Goal: Information Seeking & Learning: Learn about a topic

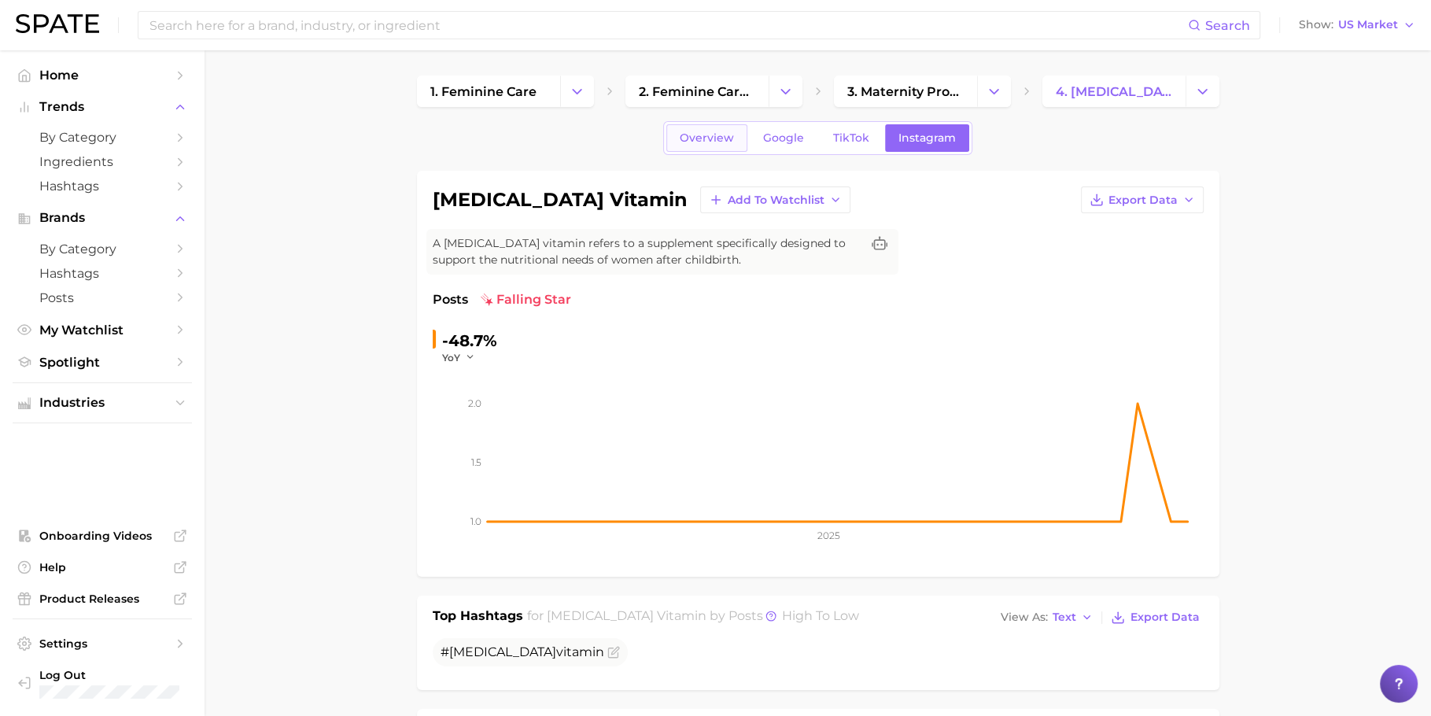
click at [719, 140] on span "Overview" at bounding box center [707, 137] width 54 height 13
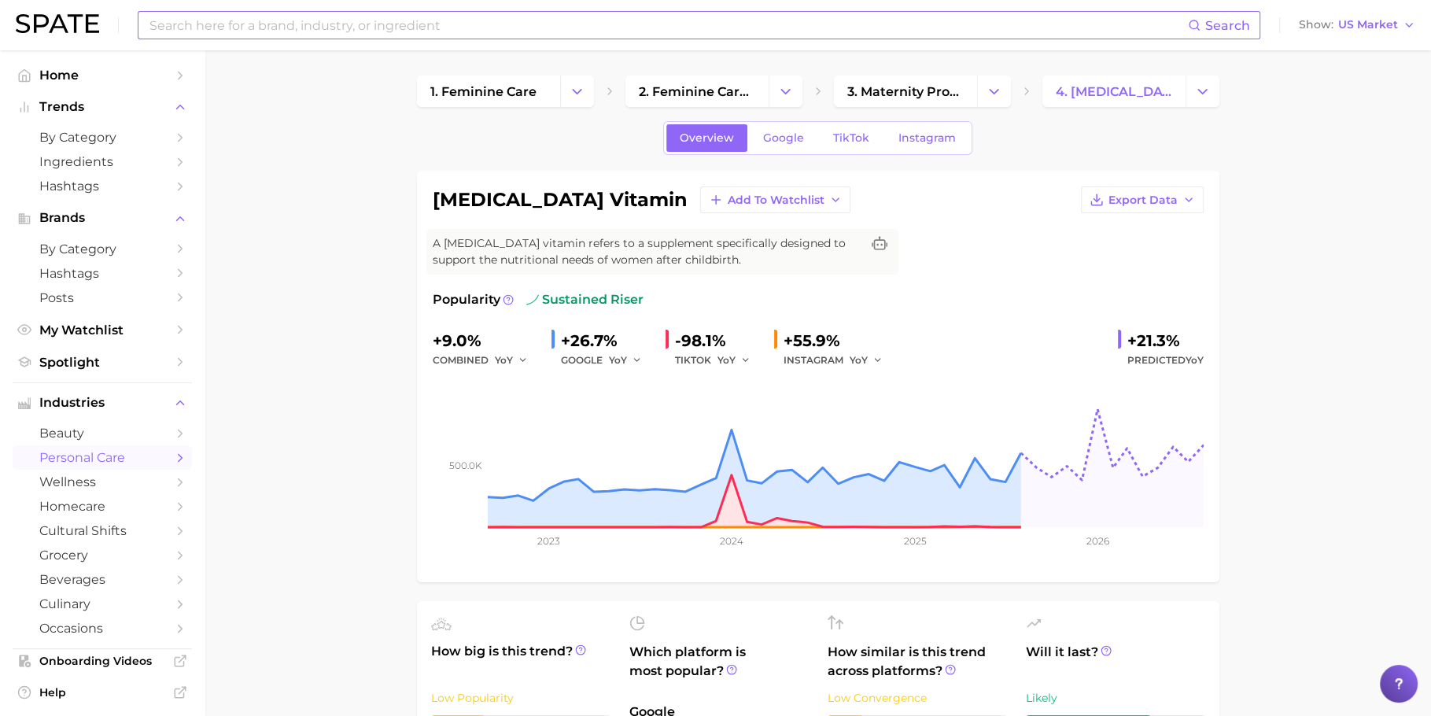
click at [647, 31] on input at bounding box center [668, 25] width 1040 height 27
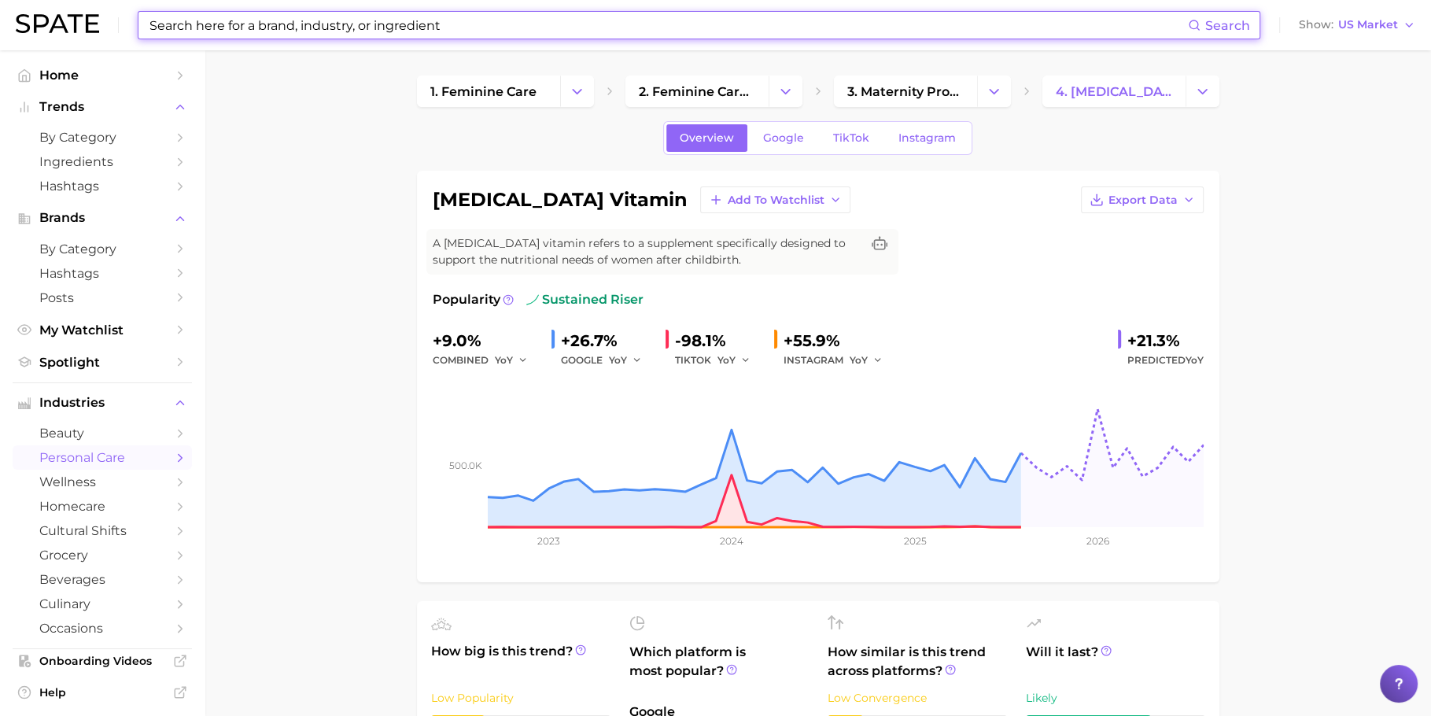
click at [647, 31] on input at bounding box center [668, 25] width 1040 height 27
paste input "eco friendly cleaning"
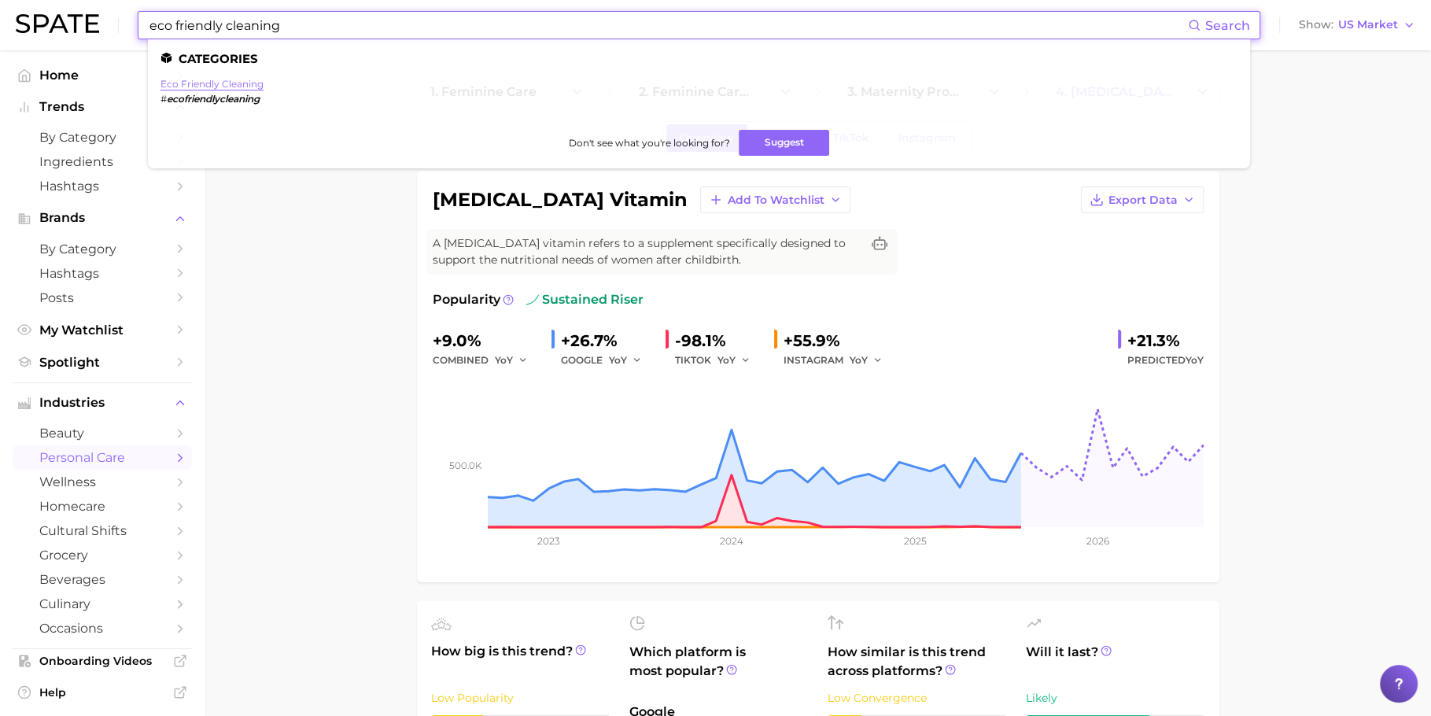
type input "eco friendly cleaning"
click at [229, 89] on link "eco friendly cleaning" at bounding box center [212, 84] width 103 height 12
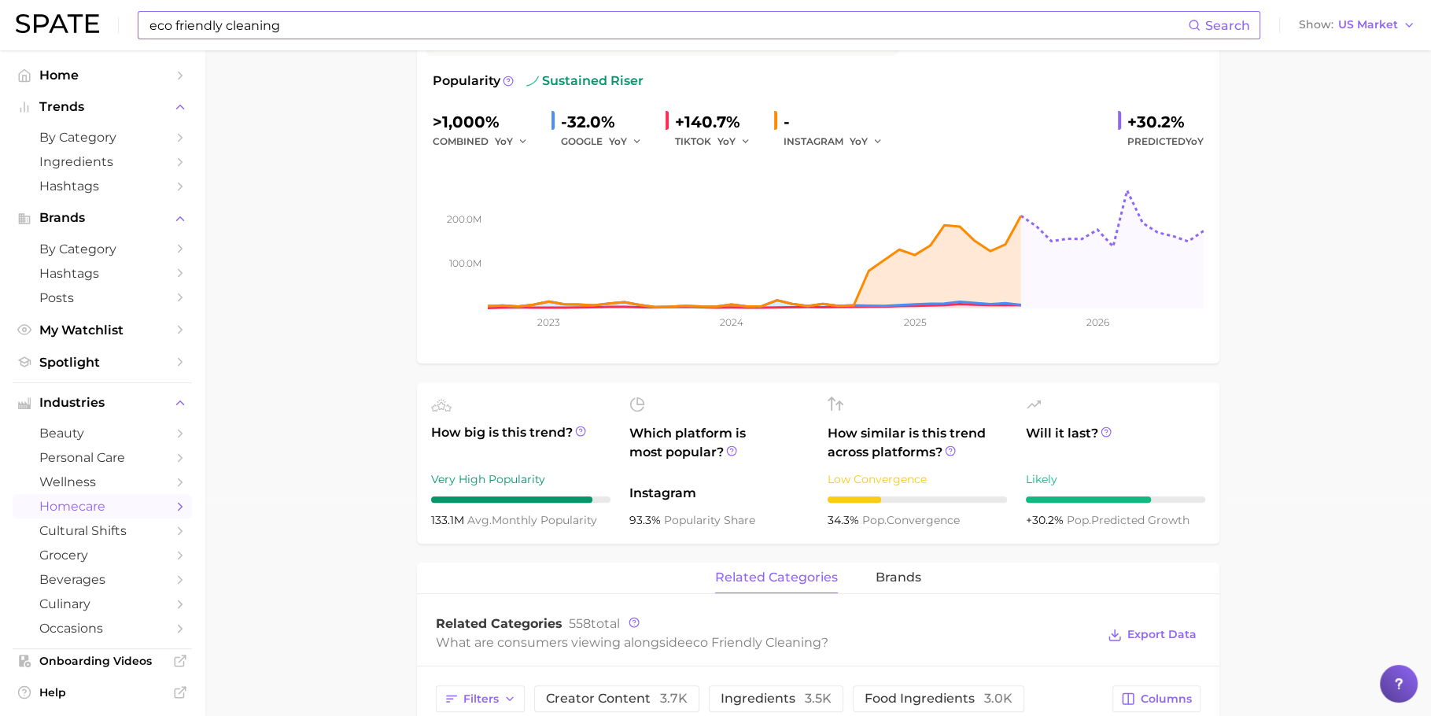
scroll to position [65, 0]
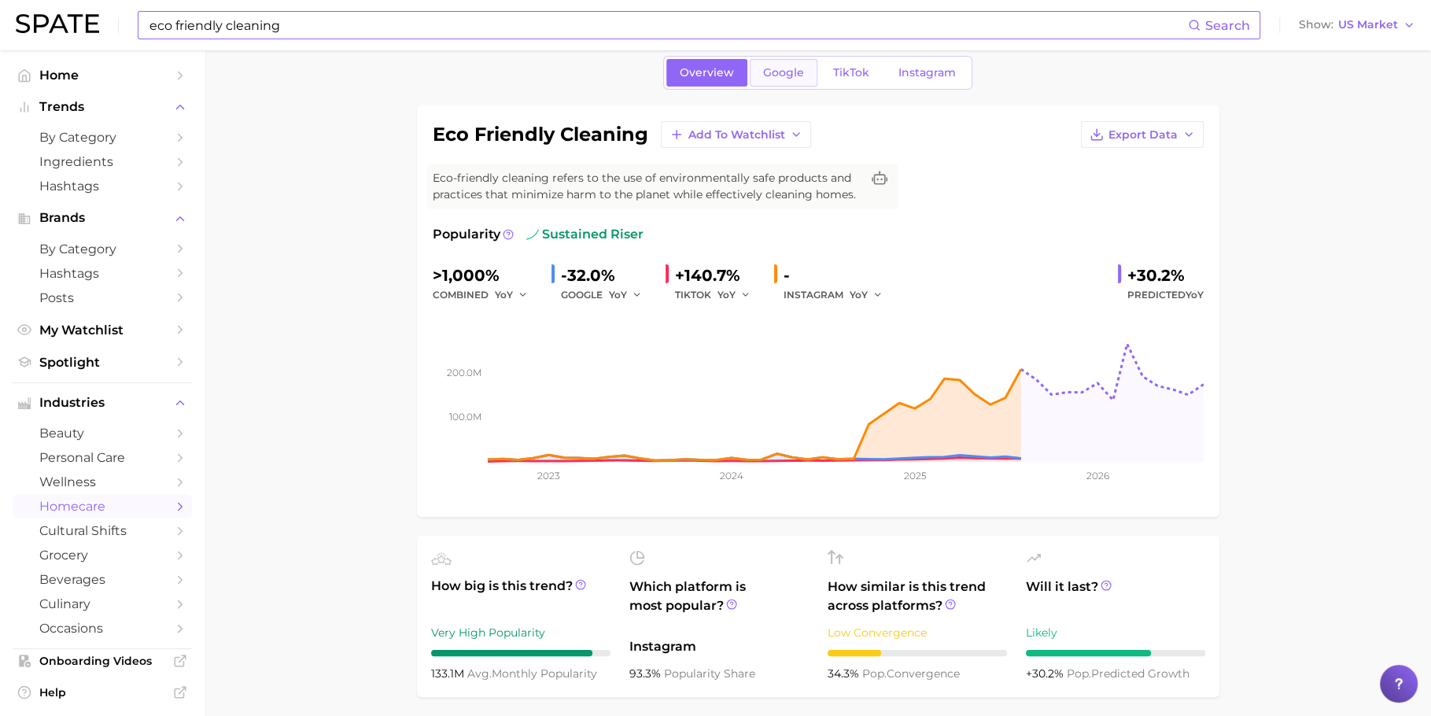
click at [779, 77] on span "Google" at bounding box center [783, 72] width 41 height 13
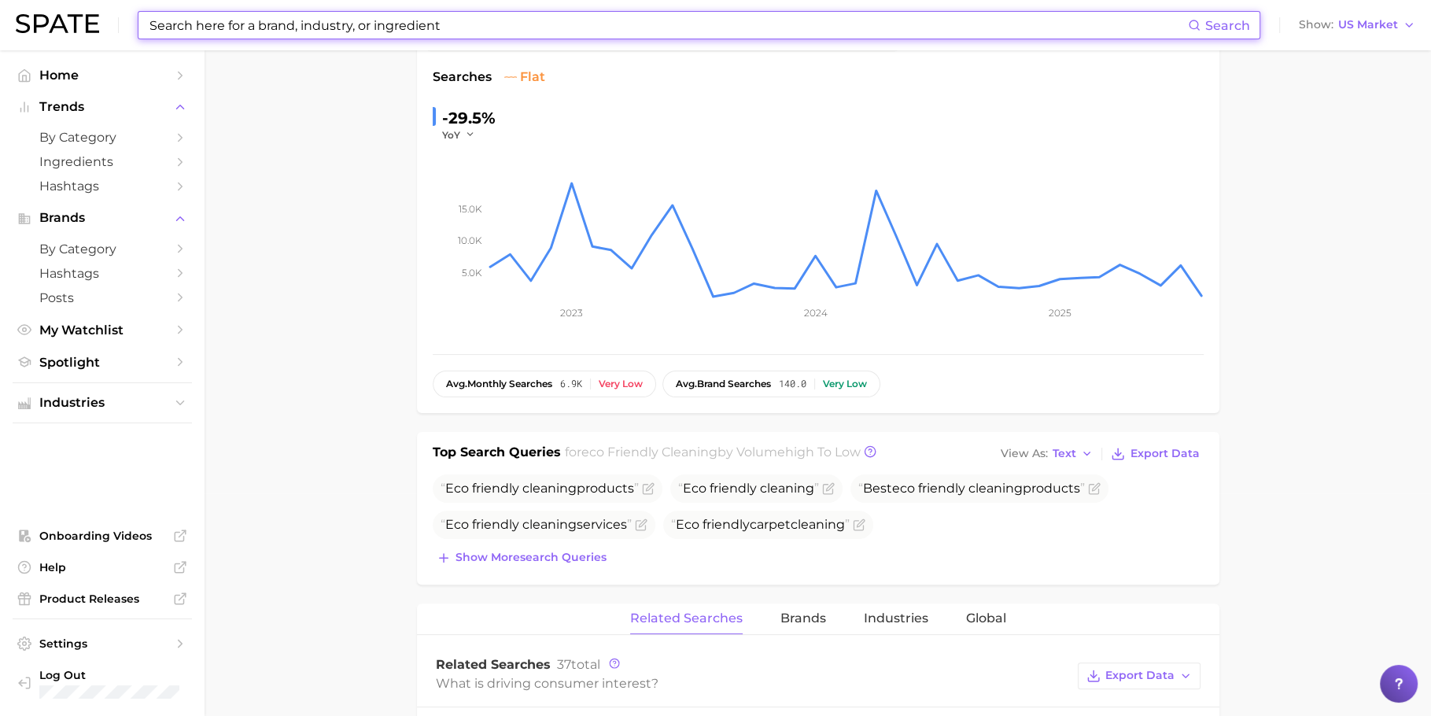
scroll to position [234, 0]
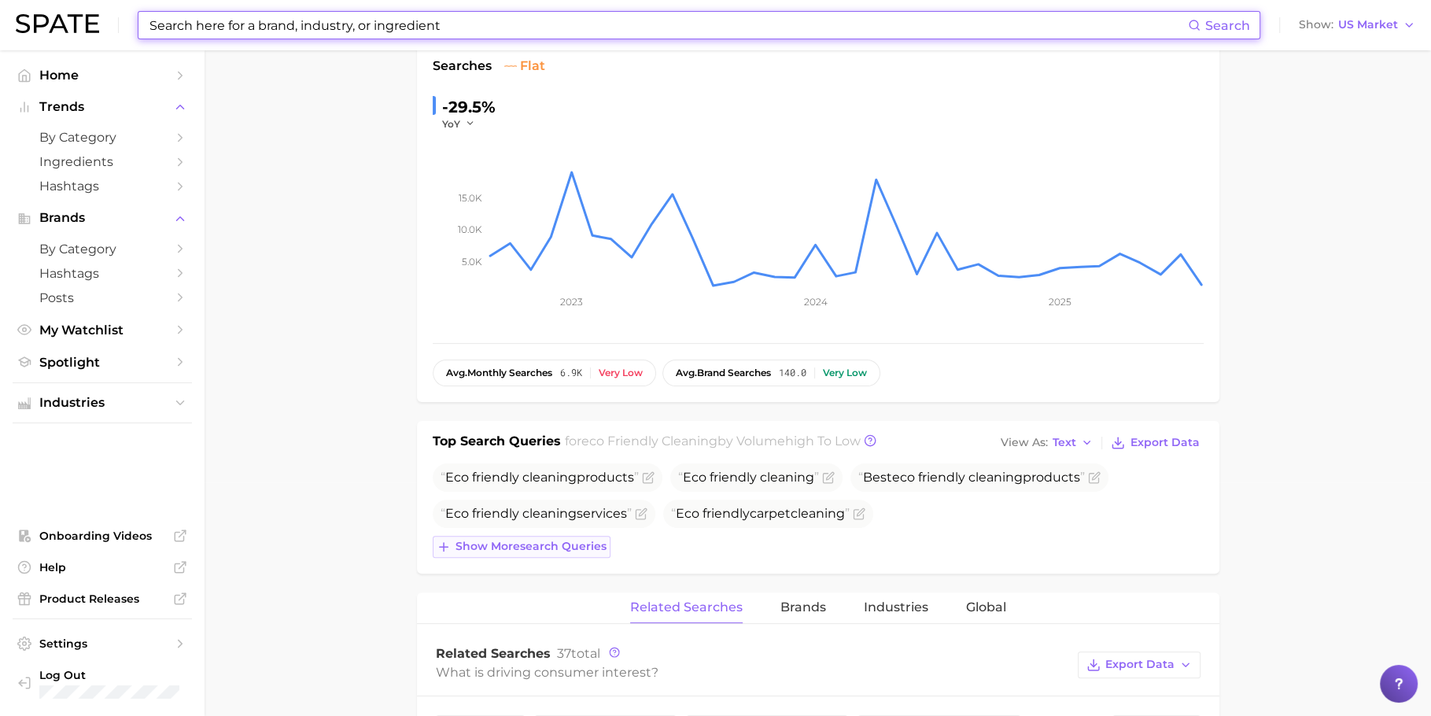
click at [527, 536] on button "Show more search queries" at bounding box center [522, 547] width 178 height 22
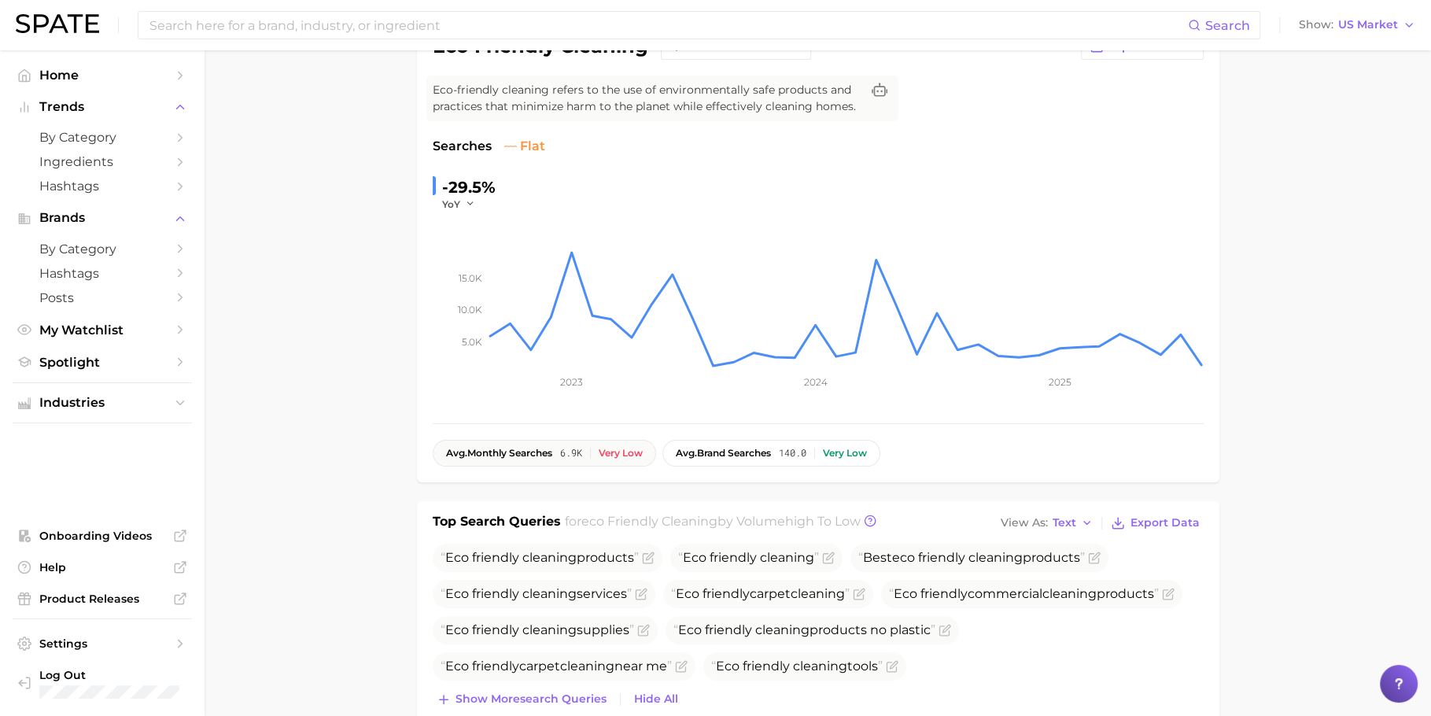
scroll to position [0, 0]
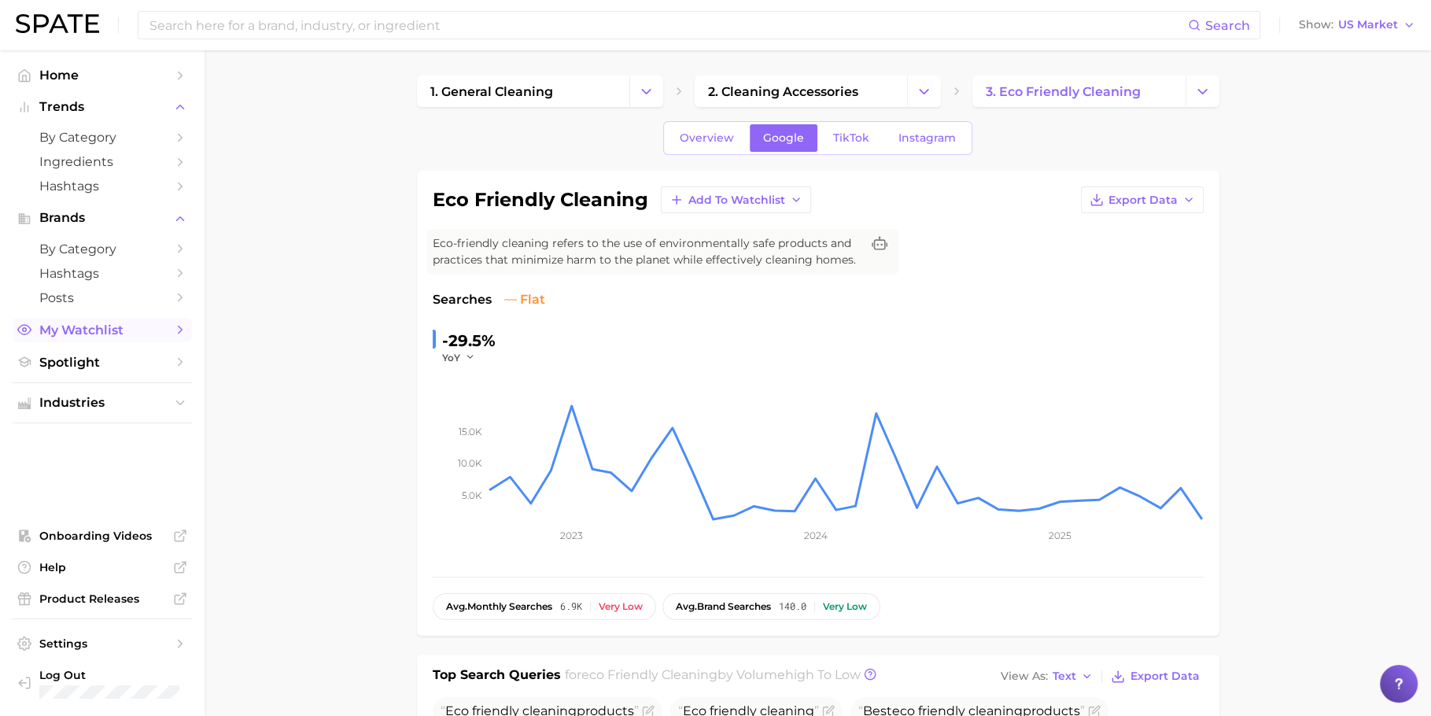
click at [124, 338] on span "My Watchlist" at bounding box center [102, 330] width 126 height 15
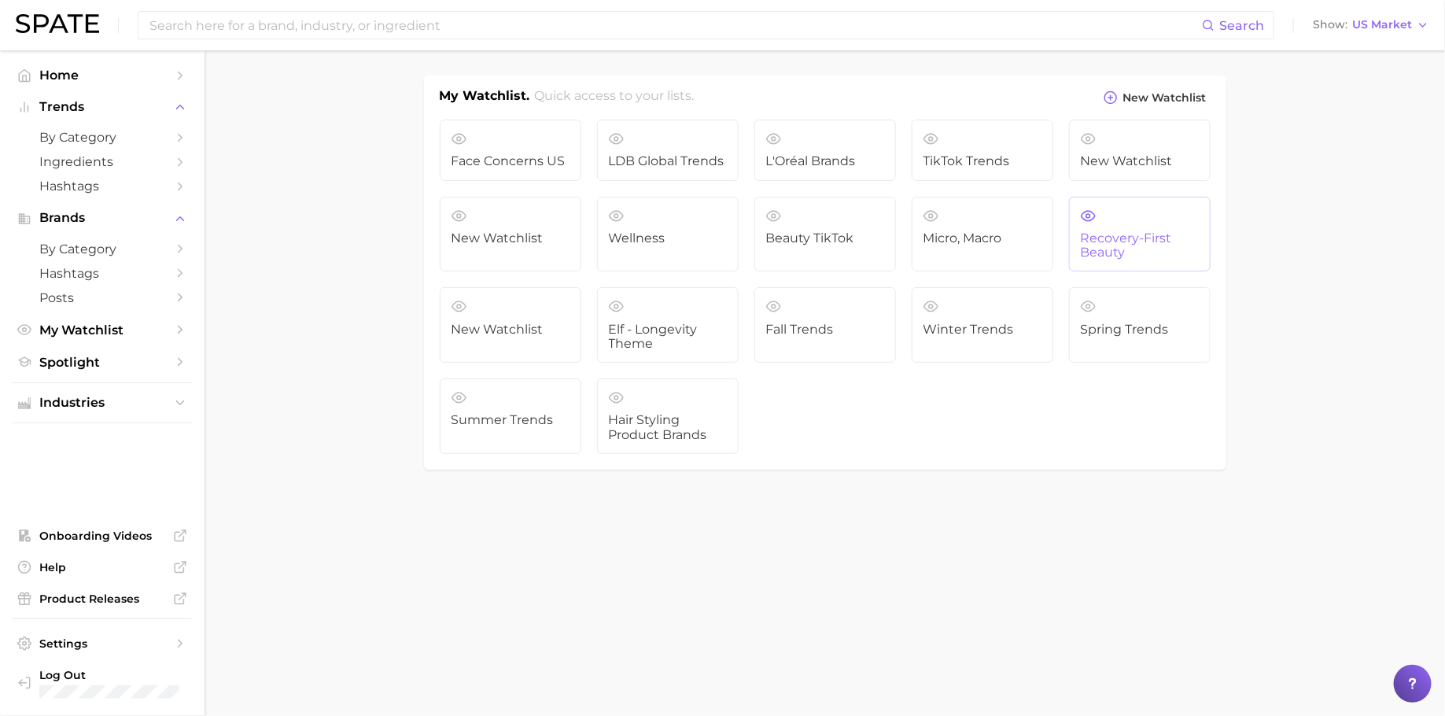
click at [1130, 258] on link "Recovery-first Beauty" at bounding box center [1140, 235] width 142 height 76
click at [680, 337] on span "elf - longevity theme" at bounding box center [668, 337] width 118 height 29
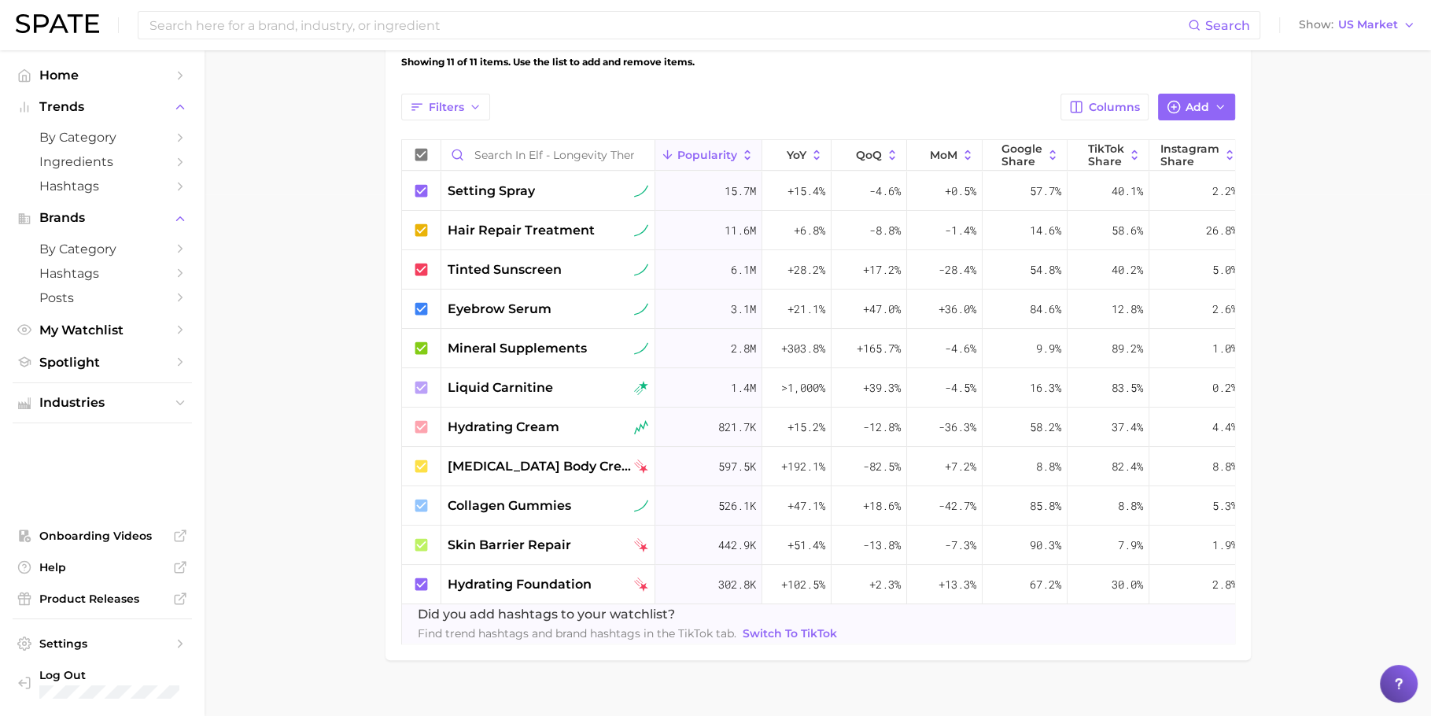
scroll to position [537, 0]
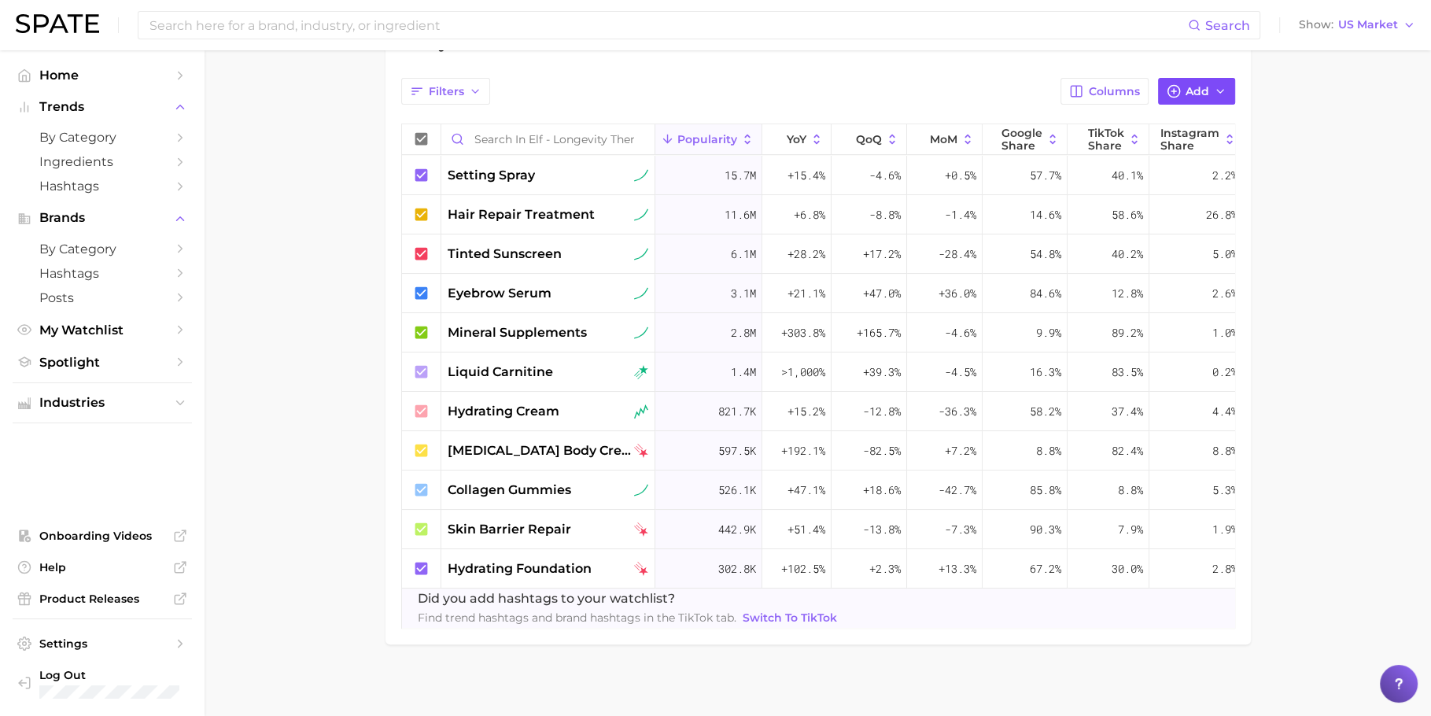
click at [1205, 95] on span "Add" at bounding box center [1198, 91] width 24 height 13
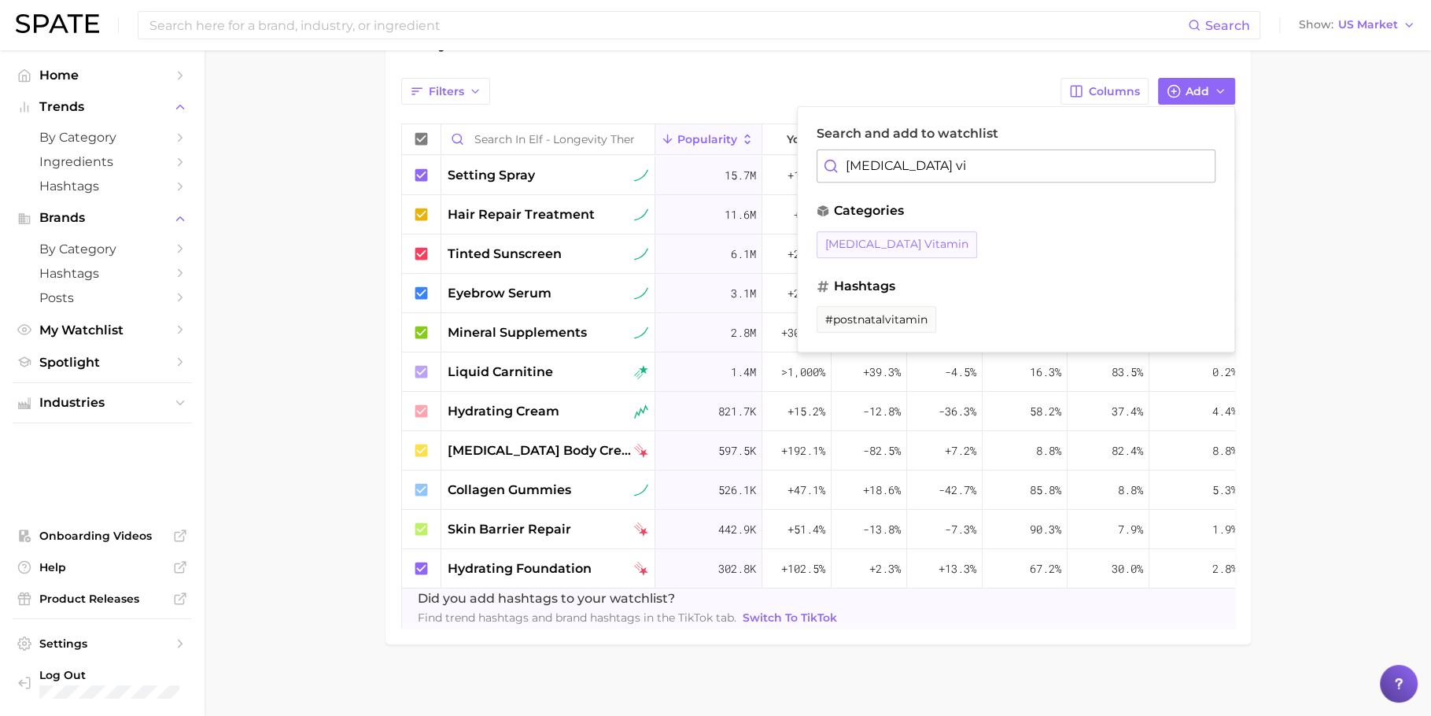
click at [901, 231] on button "[MEDICAL_DATA] vitamin" at bounding box center [897, 244] width 161 height 27
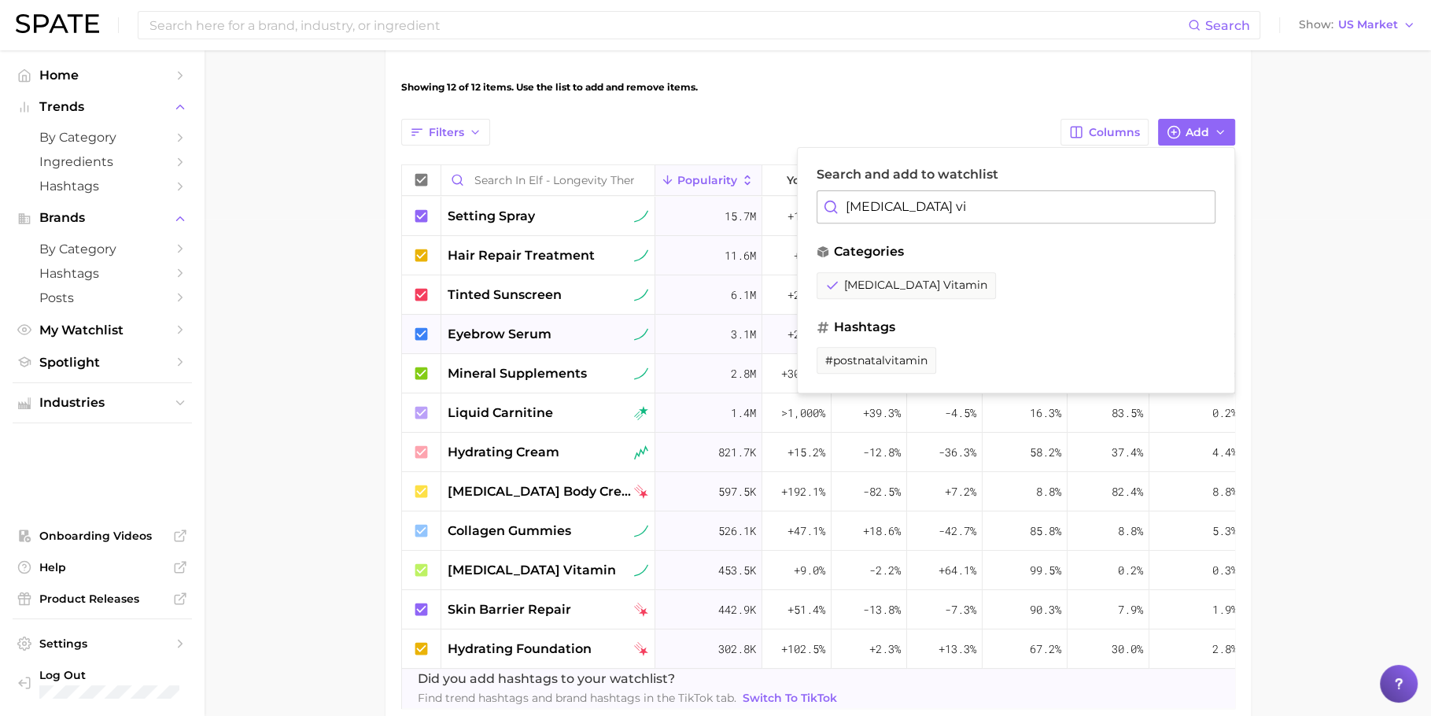
scroll to position [493, 0]
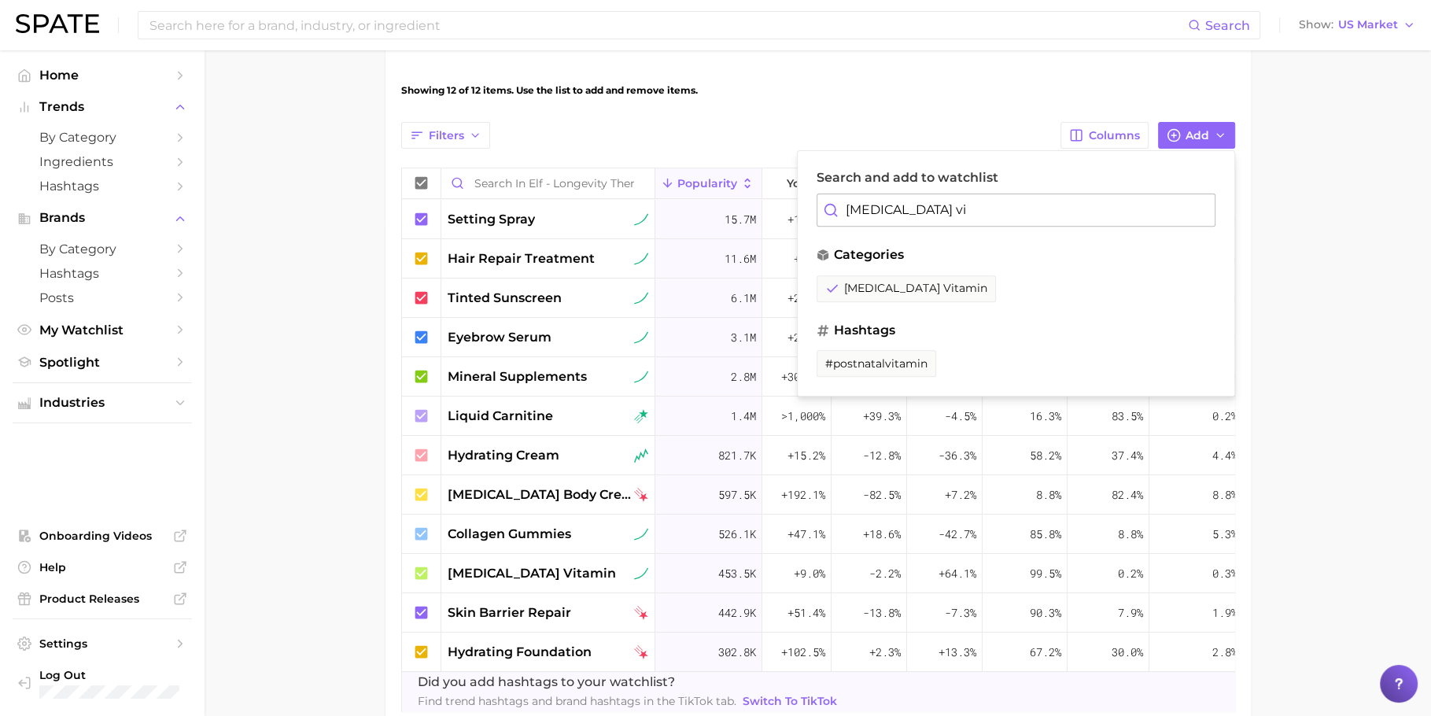
click at [977, 204] on input "[MEDICAL_DATA] vi" at bounding box center [1016, 210] width 399 height 33
paste input "hydroxyapatite toothpaste"
click at [915, 285] on span "hydroxyapatite toothpaste" at bounding box center [899, 288] width 149 height 13
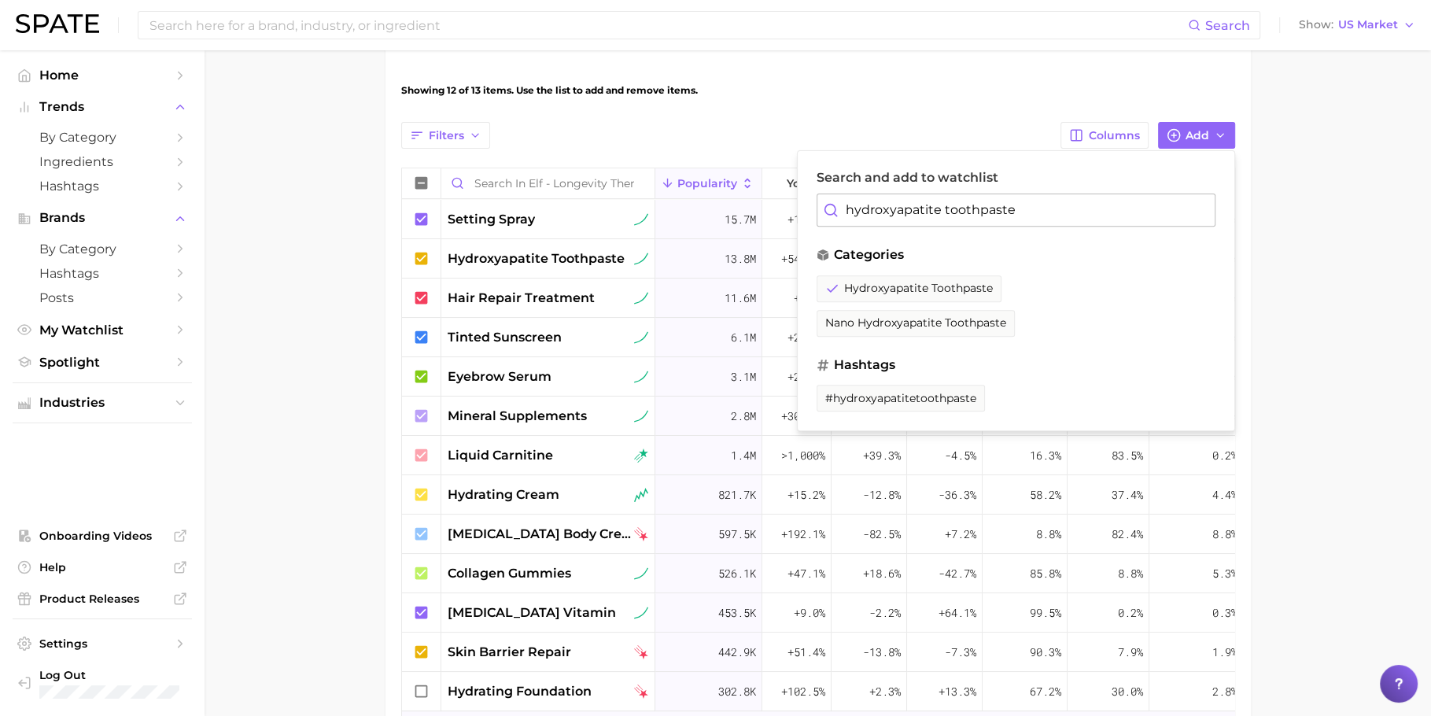
click at [871, 209] on input "hydroxyapatite toothpaste" at bounding box center [1016, 210] width 399 height 33
paste input "eco friendly cleaning"
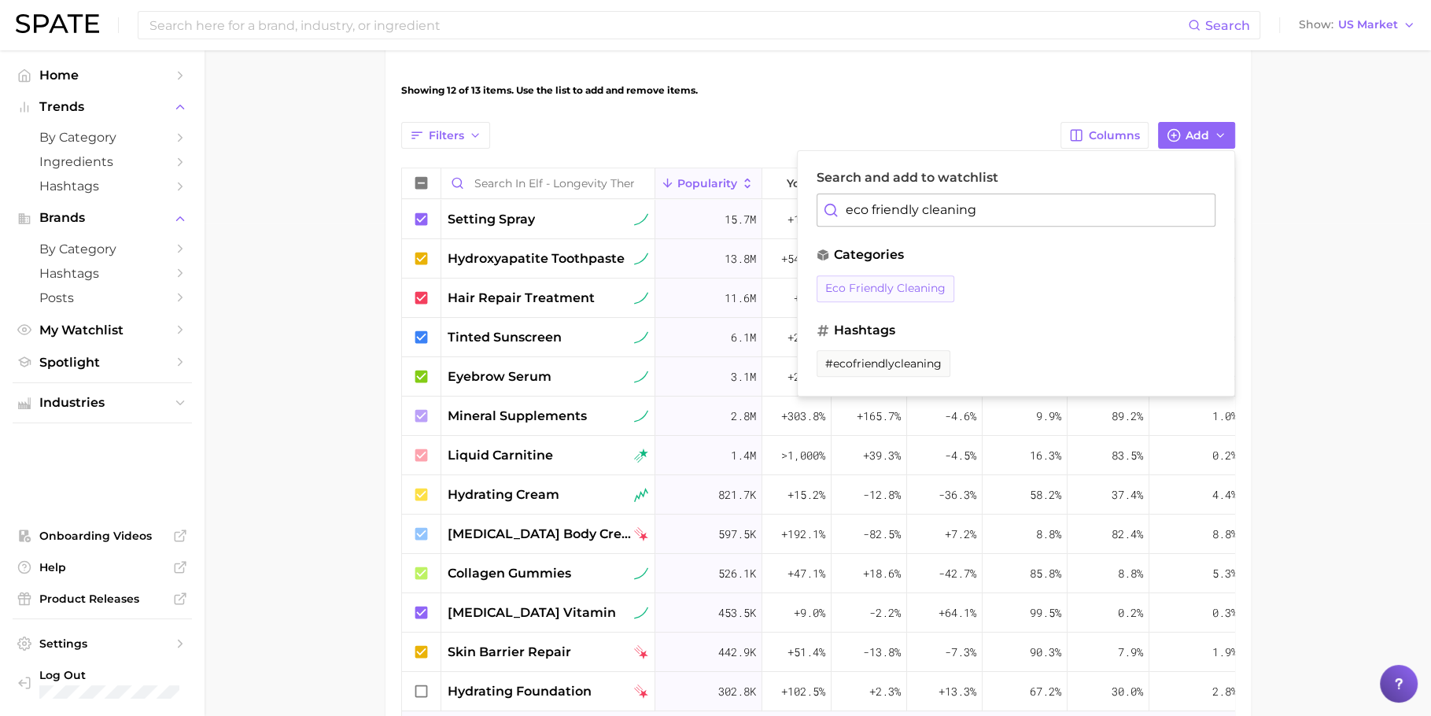
type input "eco friendly cleaning"
click at [885, 282] on span "eco friendly cleaning" at bounding box center [885, 288] width 120 height 13
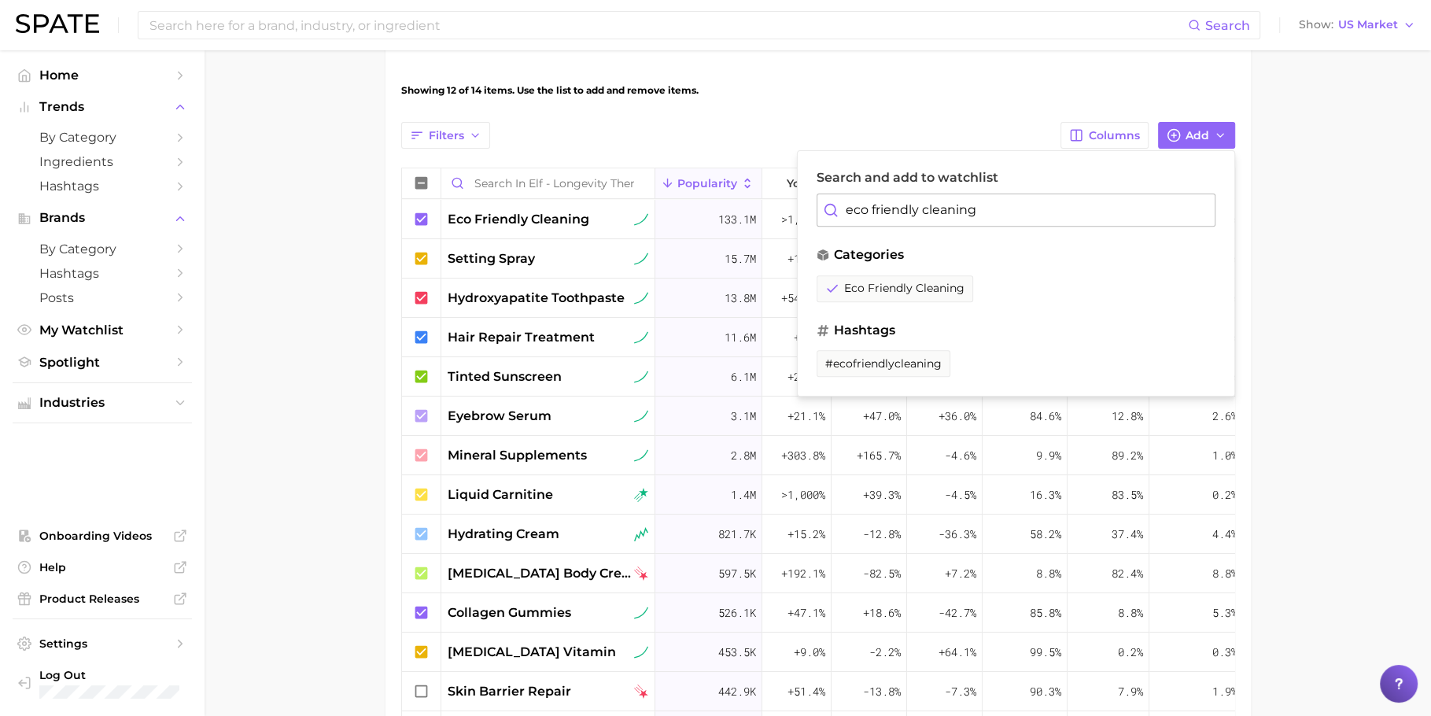
click at [1280, 364] on main "elf - longevity theme Settings Overview Google TikTok Instagram View Combined E…" at bounding box center [818, 221] width 1227 height 1328
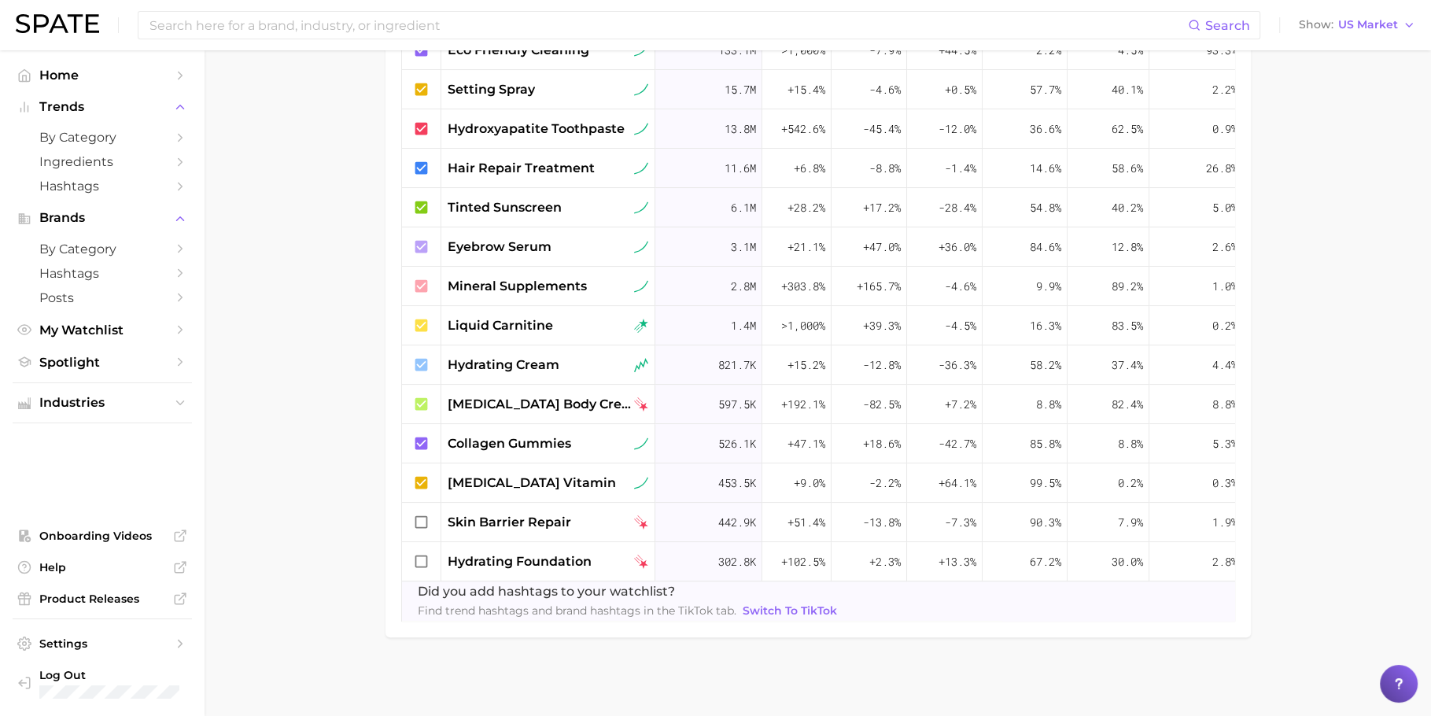
scroll to position [0, 0]
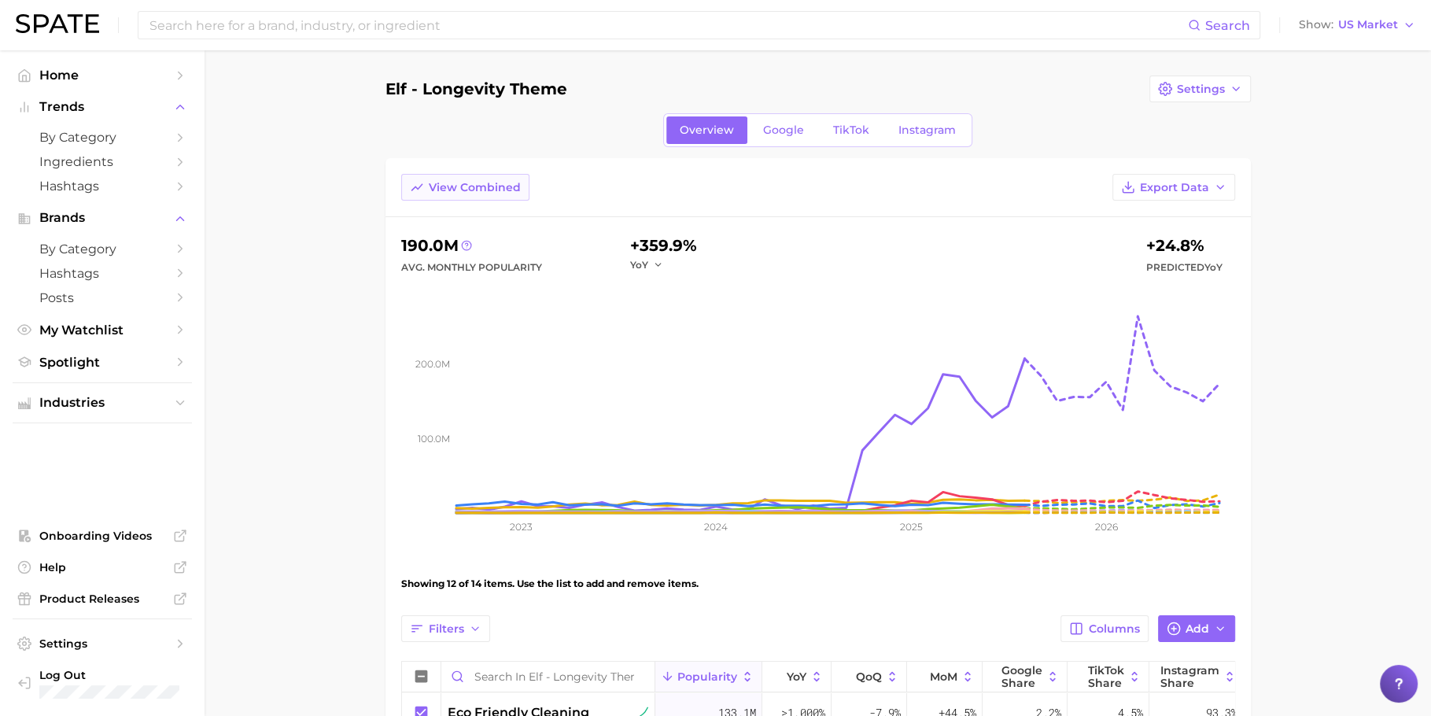
click at [470, 192] on span "View Combined" at bounding box center [475, 187] width 92 height 13
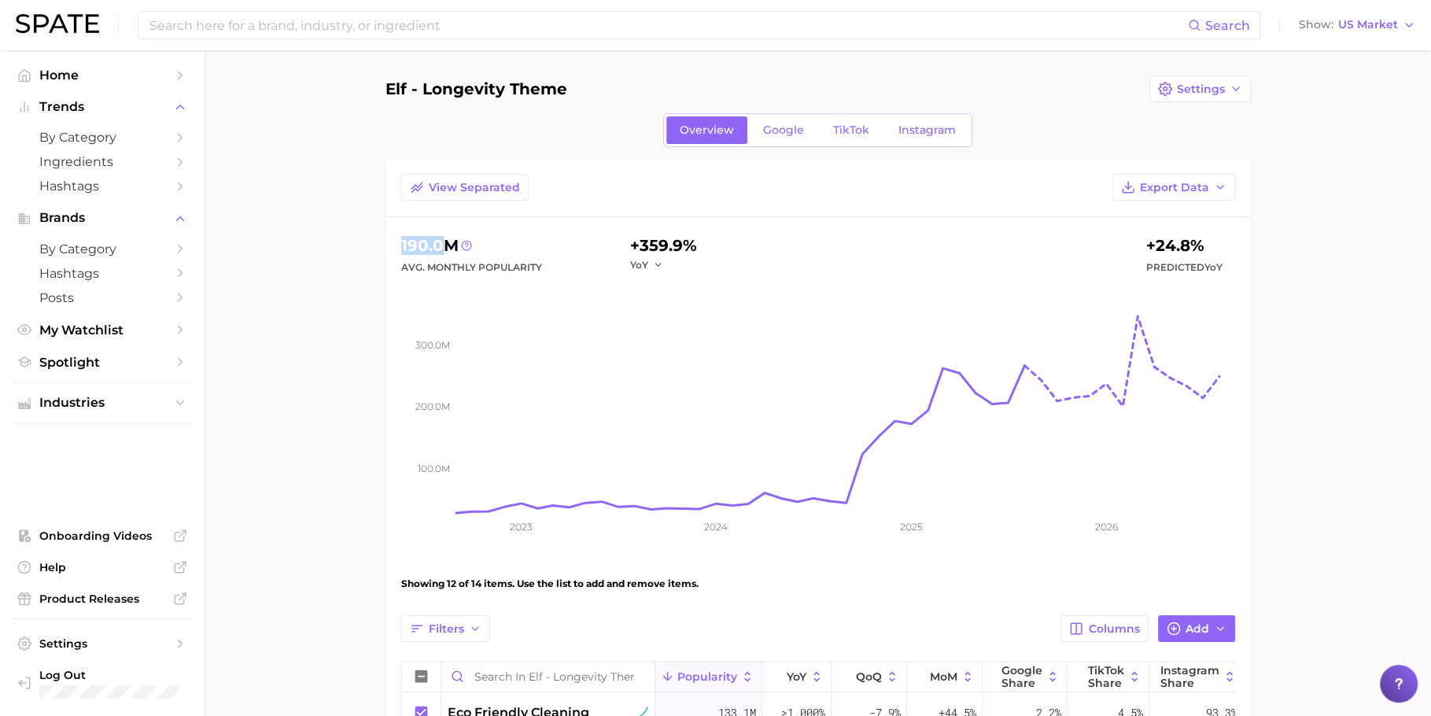
drag, startPoint x: 443, startPoint y: 238, endPoint x: 397, endPoint y: 238, distance: 45.6
click at [397, 237] on div "View Separated Export Data 190.0m Avg. Monthly Popularity +359.9% YoY +24.8% Pr…" at bounding box center [819, 729] width 866 height 1142
copy div "190.0"
drag, startPoint x: 678, startPoint y: 239, endPoint x: 642, endPoint y: 238, distance: 36.2
click at [642, 238] on div "+359.9%" at bounding box center [663, 245] width 67 height 25
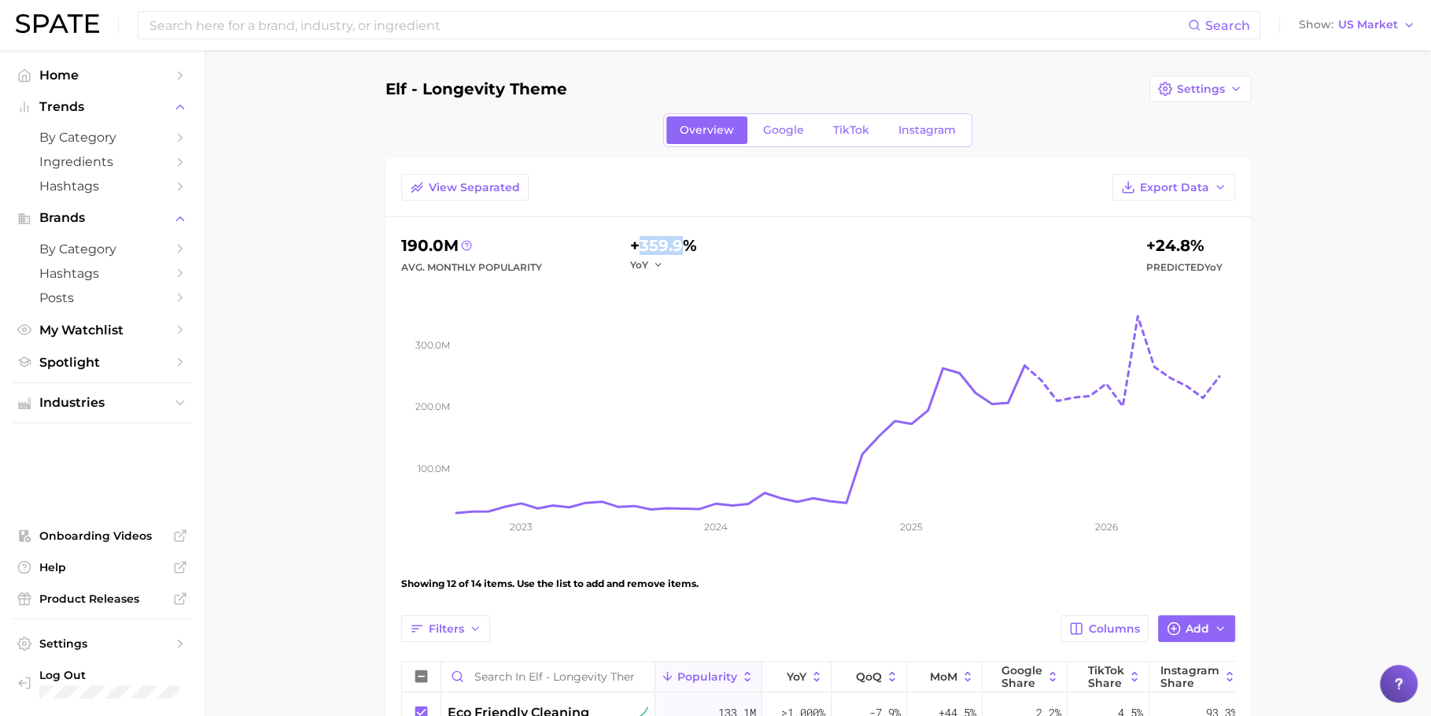
copy div "359.9"
drag, startPoint x: 1184, startPoint y: 245, endPoint x: 1157, endPoint y: 245, distance: 27.5
click at [1157, 245] on div "+24.8%" at bounding box center [1184, 245] width 76 height 25
copy div "24.8"
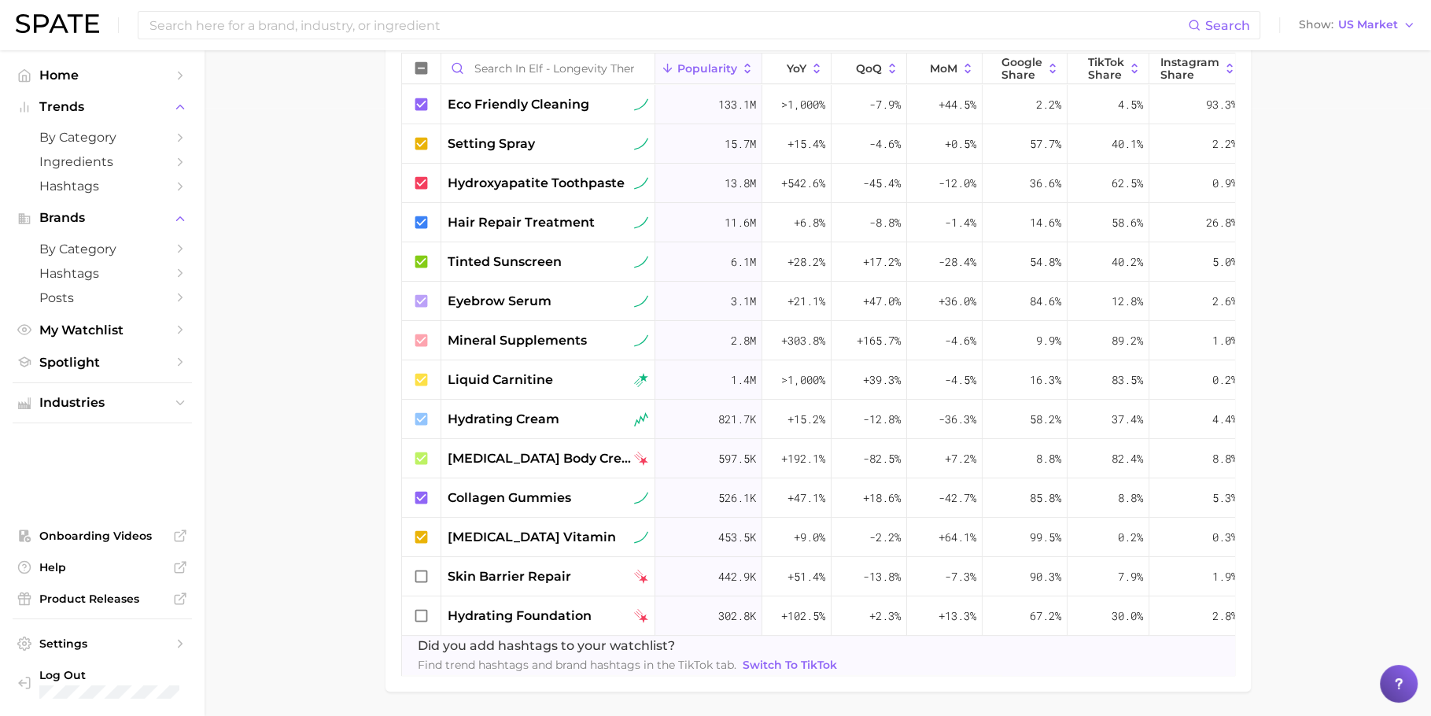
scroll to position [662, 0]
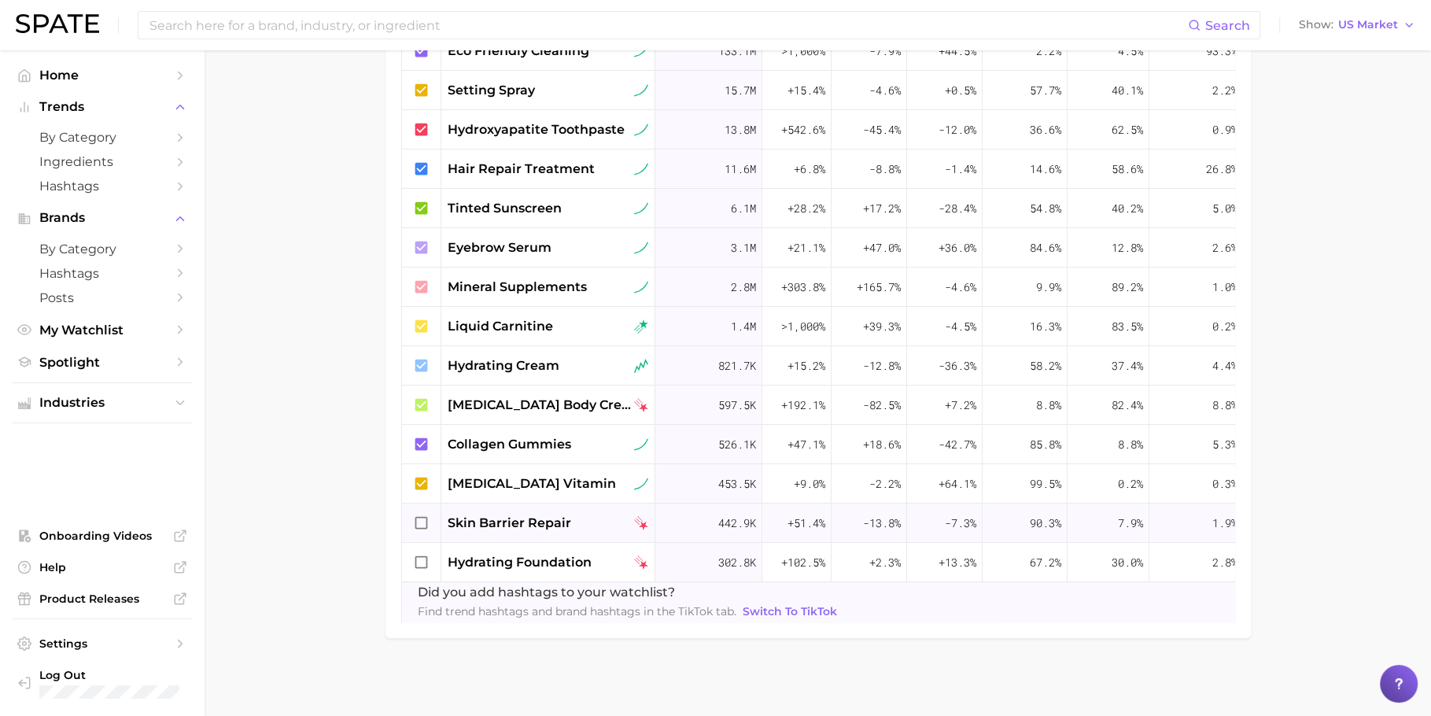
click at [436, 522] on div at bounding box center [421, 523] width 39 height 39
click at [436, 563] on div at bounding box center [421, 562] width 39 height 39
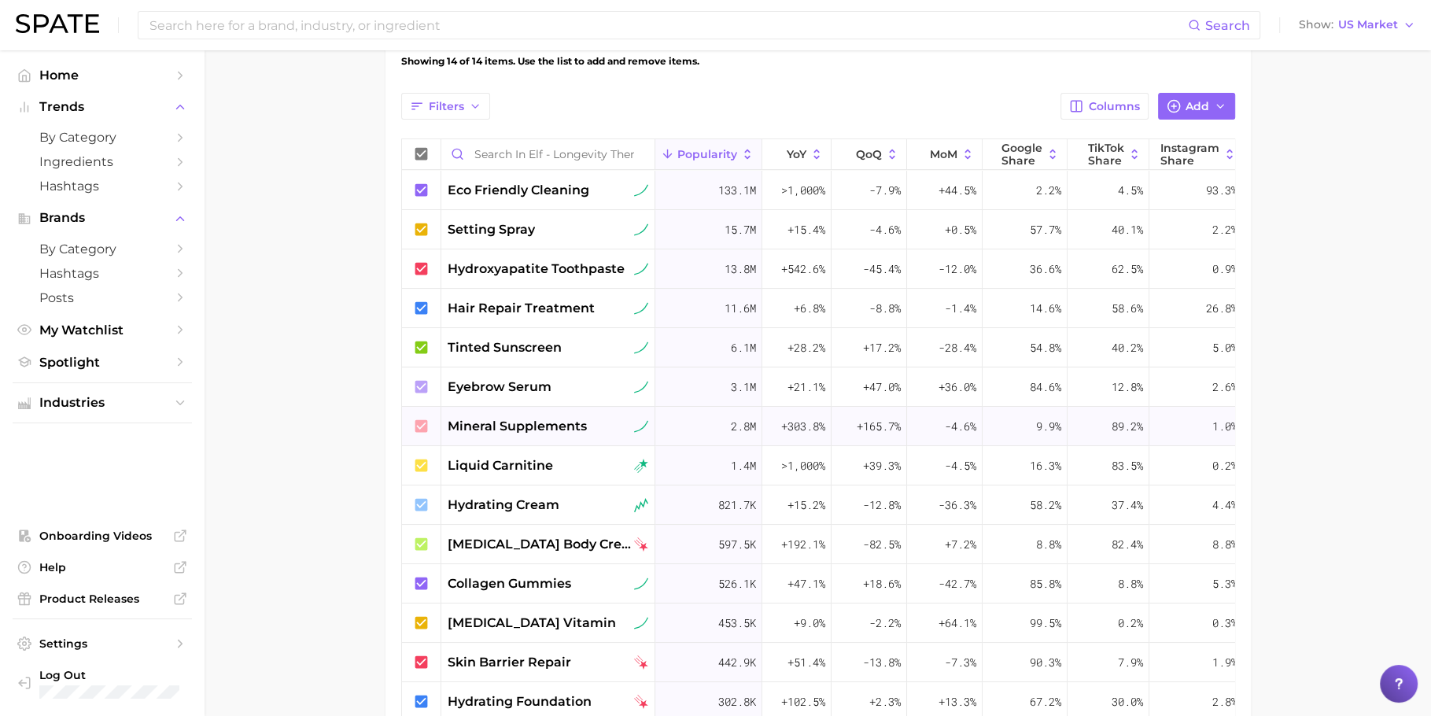
scroll to position [484, 0]
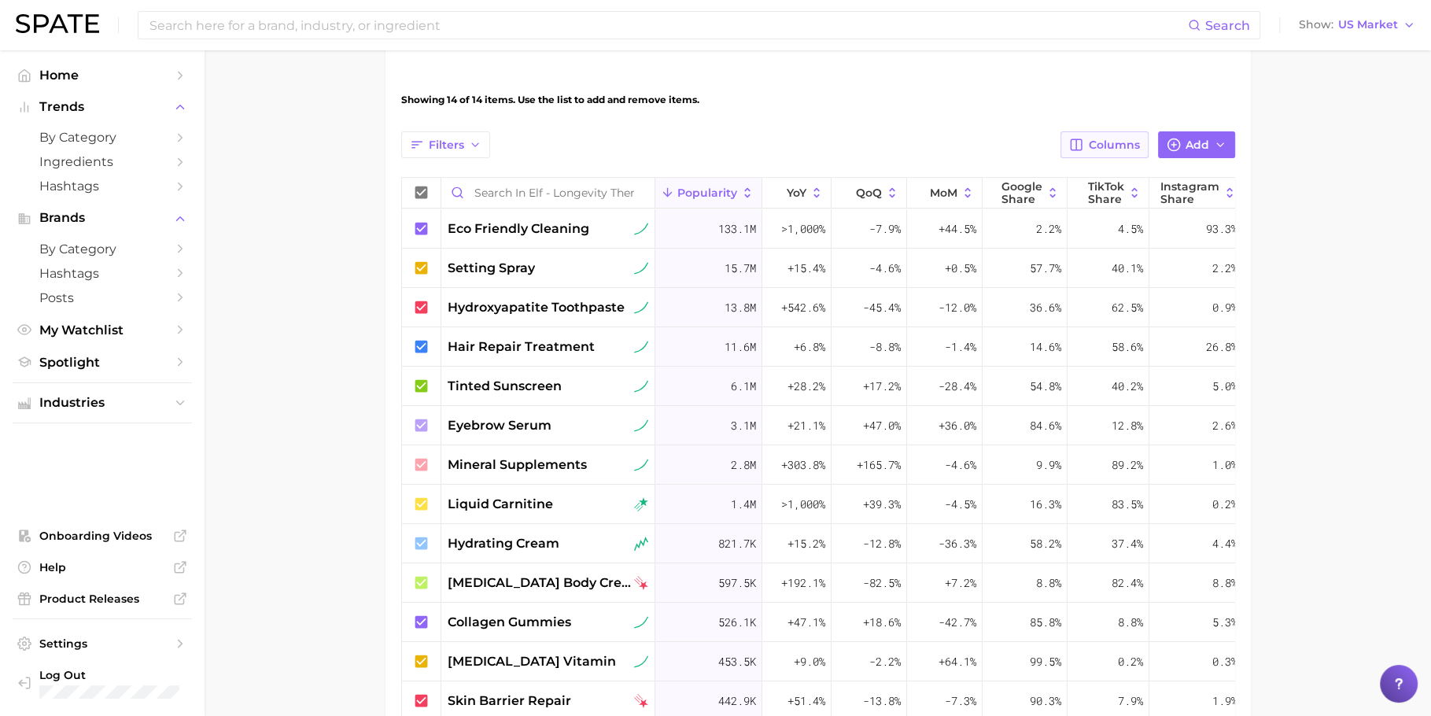
click at [1109, 142] on span "Columns" at bounding box center [1114, 144] width 51 height 13
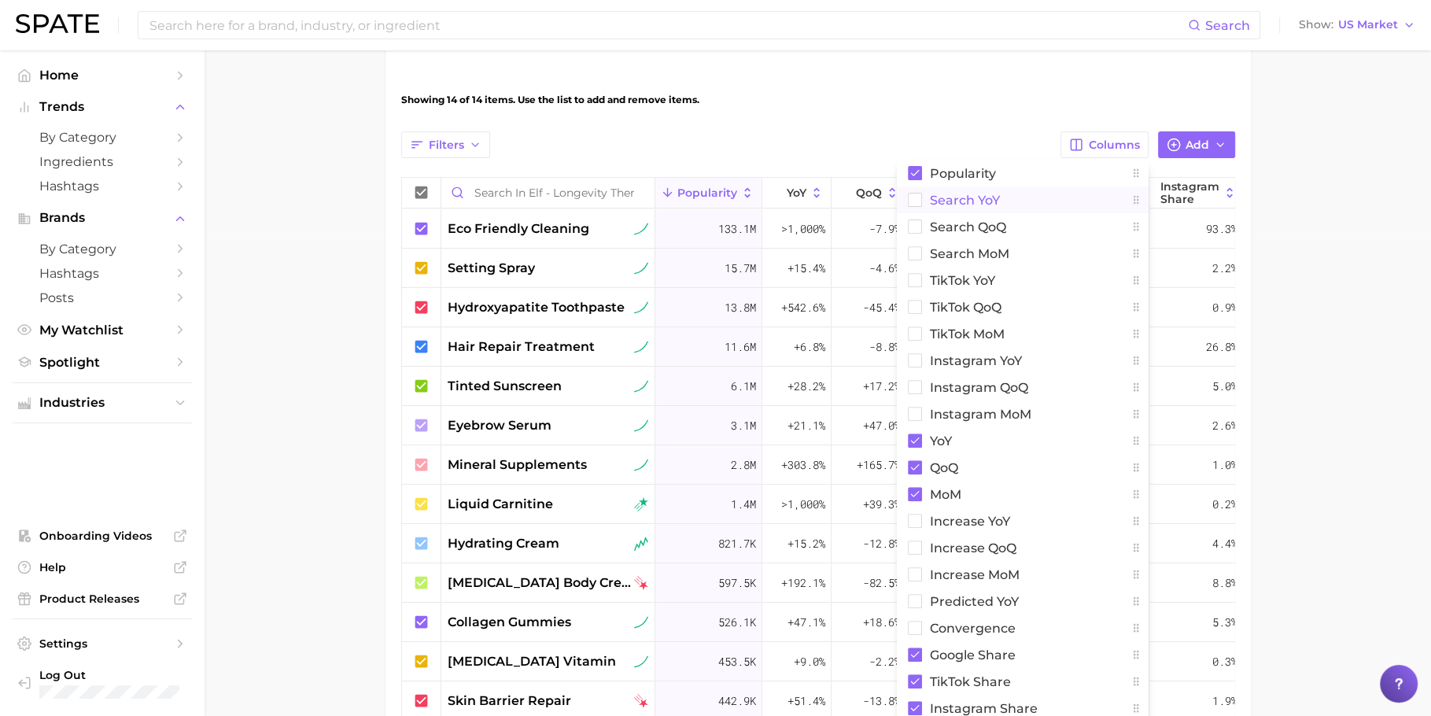
click at [1013, 190] on button "Search YoY" at bounding box center [1023, 199] width 252 height 27
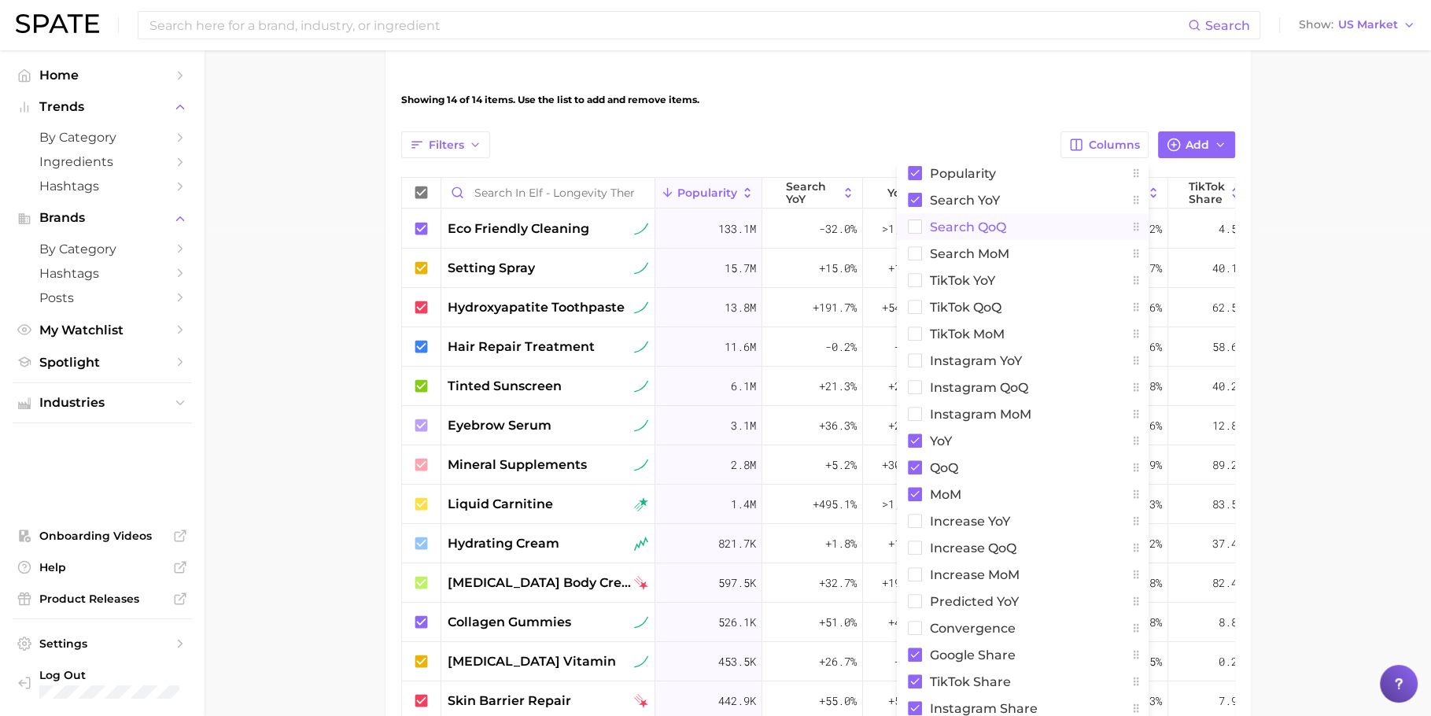
click at [1013, 219] on button "Search QoQ" at bounding box center [1023, 226] width 252 height 27
click at [1013, 249] on button "Search MoM" at bounding box center [1023, 253] width 252 height 27
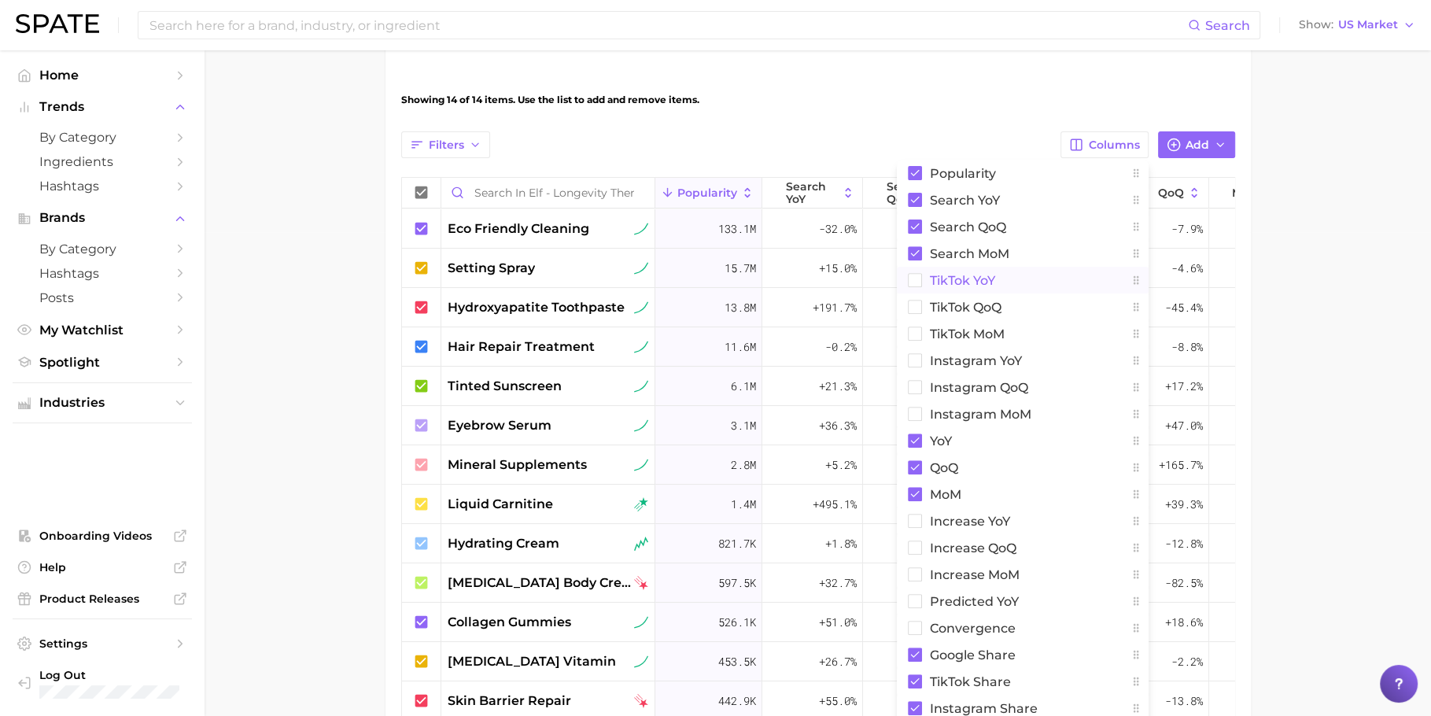
click at [1013, 282] on button "TikTok YoY" at bounding box center [1023, 280] width 252 height 27
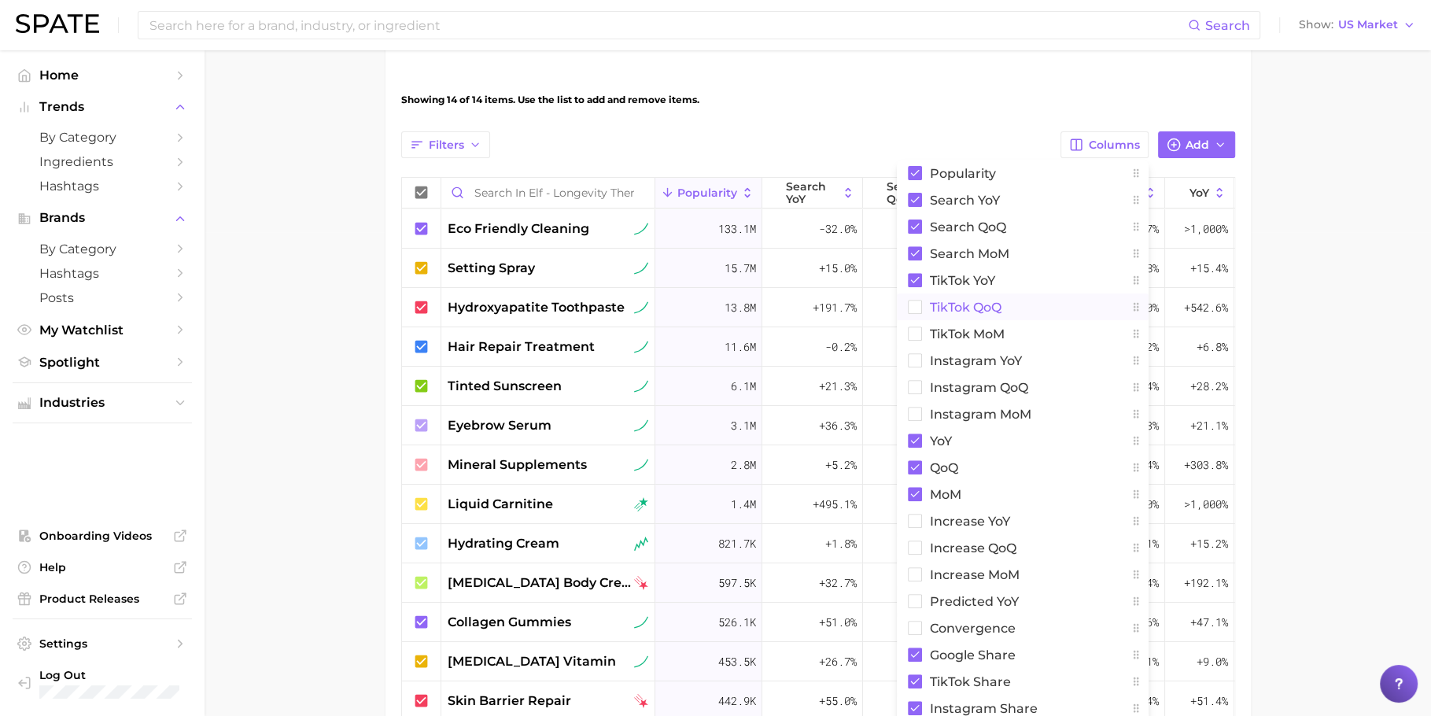
click at [1007, 305] on button "TikTok QoQ" at bounding box center [1023, 306] width 252 height 27
click at [1007, 331] on button "TikTok MoM" at bounding box center [1023, 333] width 252 height 27
click at [1007, 364] on span "Instagram YoY" at bounding box center [976, 360] width 92 height 13
click at [1007, 393] on button "Instagram QoQ" at bounding box center [1023, 387] width 252 height 27
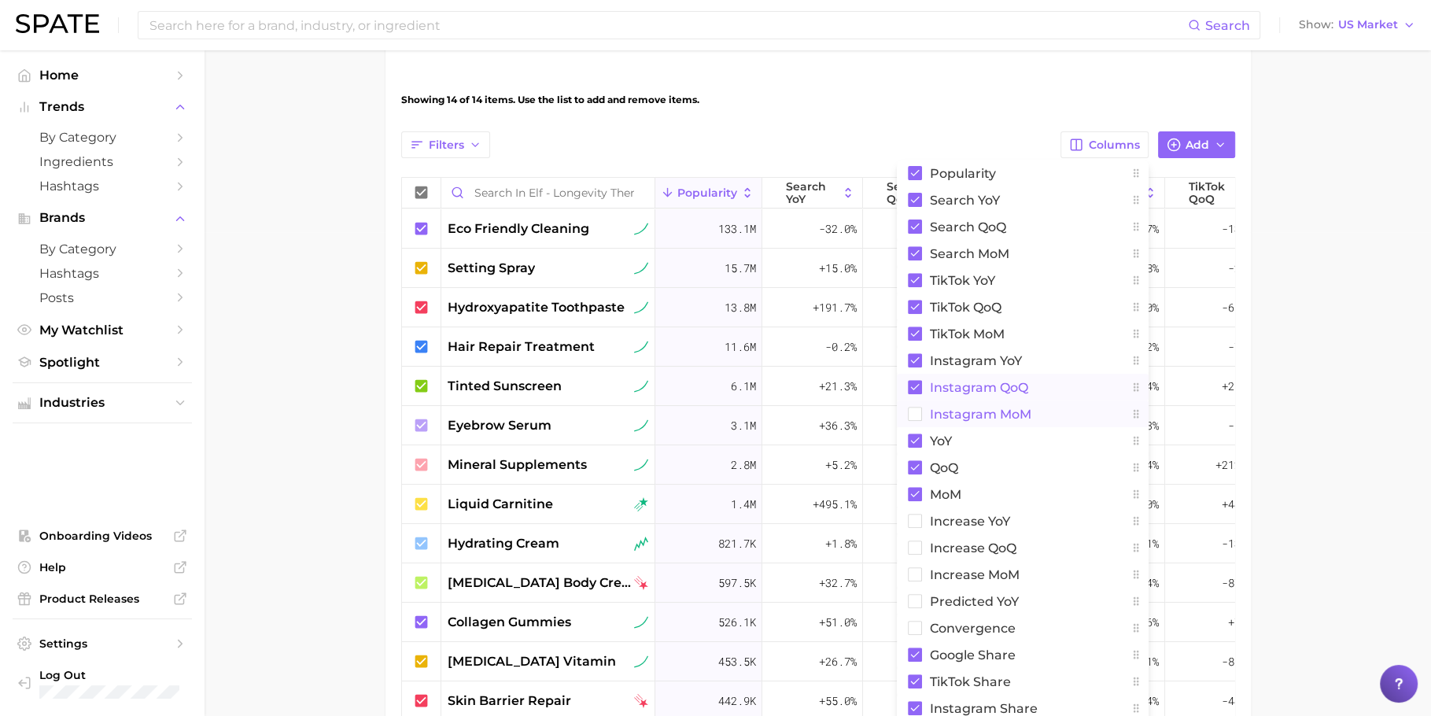
click at [1007, 401] on button "Instagram MoM" at bounding box center [1023, 414] width 252 height 27
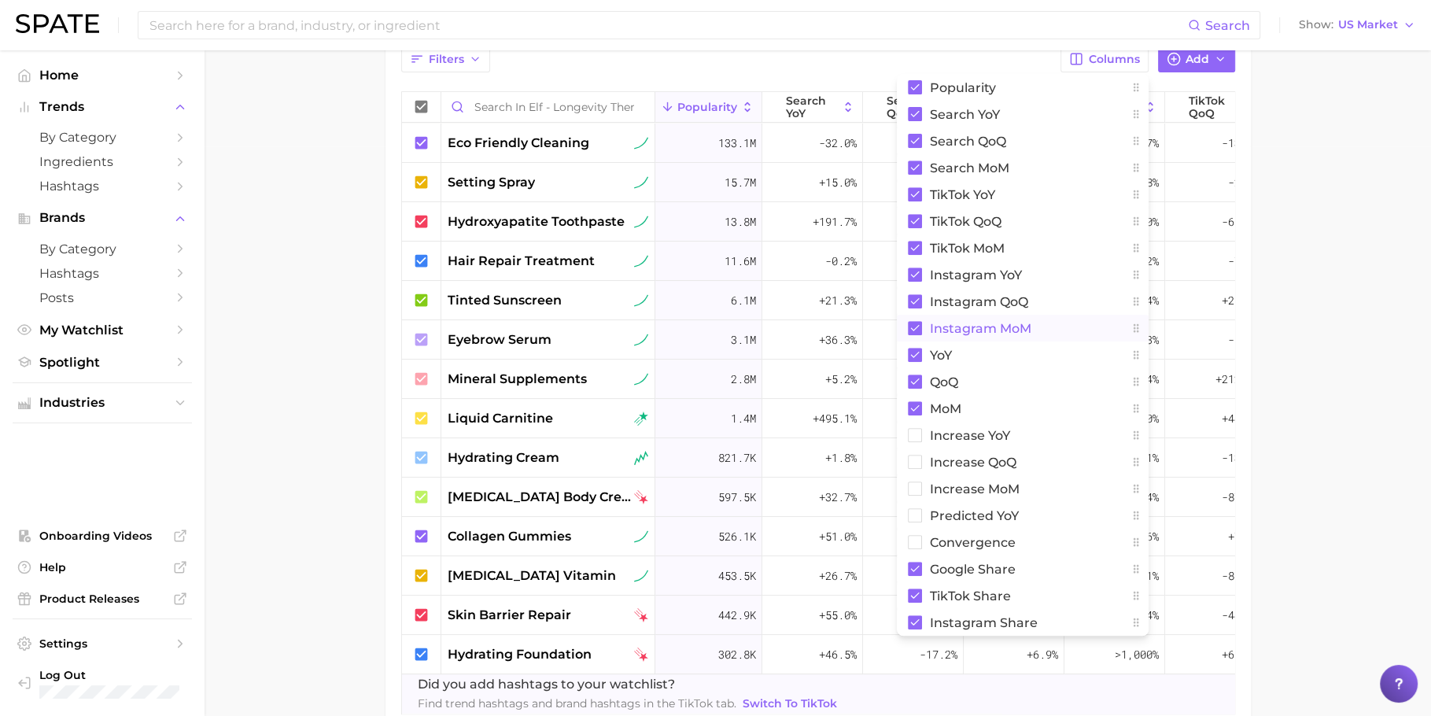
scroll to position [581, 0]
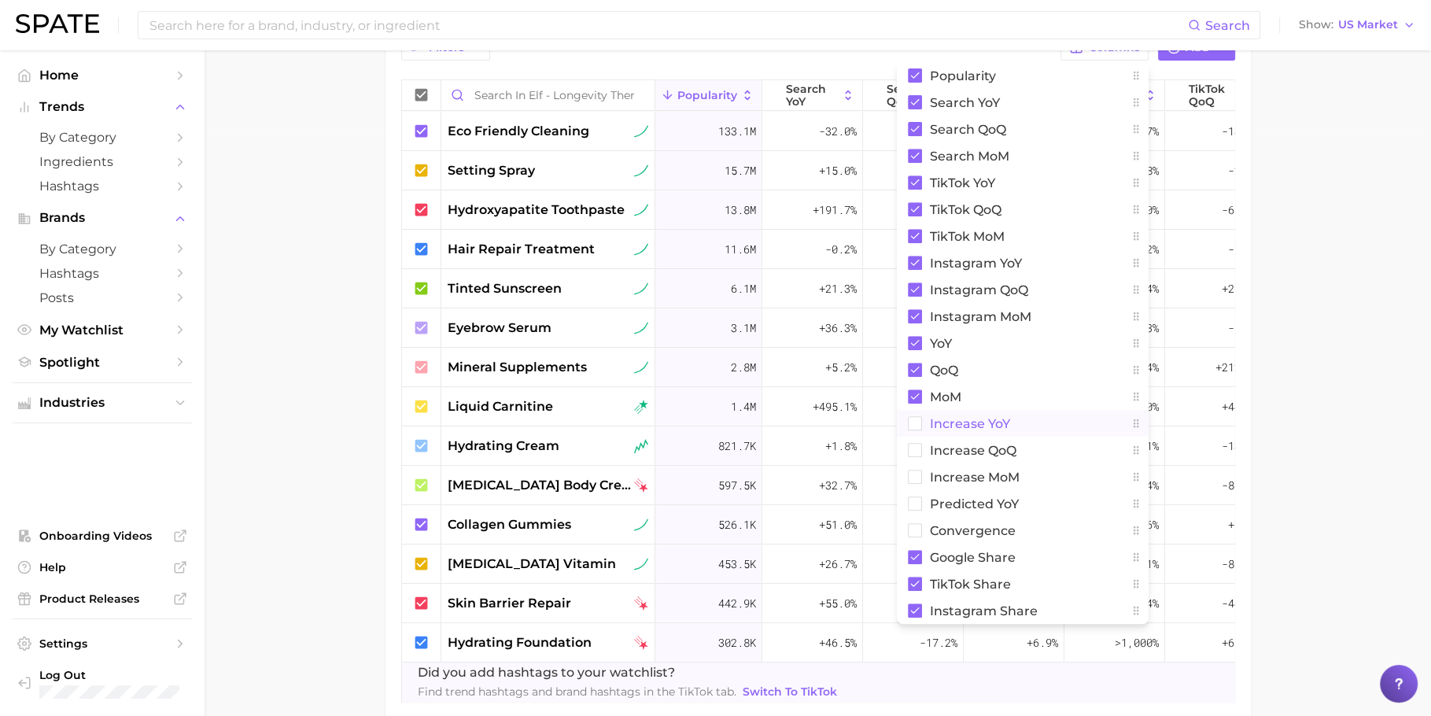
click at [1001, 419] on span "Increase YoY" at bounding box center [970, 423] width 80 height 13
click at [1001, 452] on span "Increase QoQ" at bounding box center [973, 450] width 87 height 13
click at [1001, 471] on span "Increase MoM" at bounding box center [975, 477] width 90 height 13
click at [1001, 499] on span "Predicted YoY" at bounding box center [974, 503] width 89 height 13
click at [1001, 519] on button "convergence" at bounding box center [1023, 530] width 252 height 27
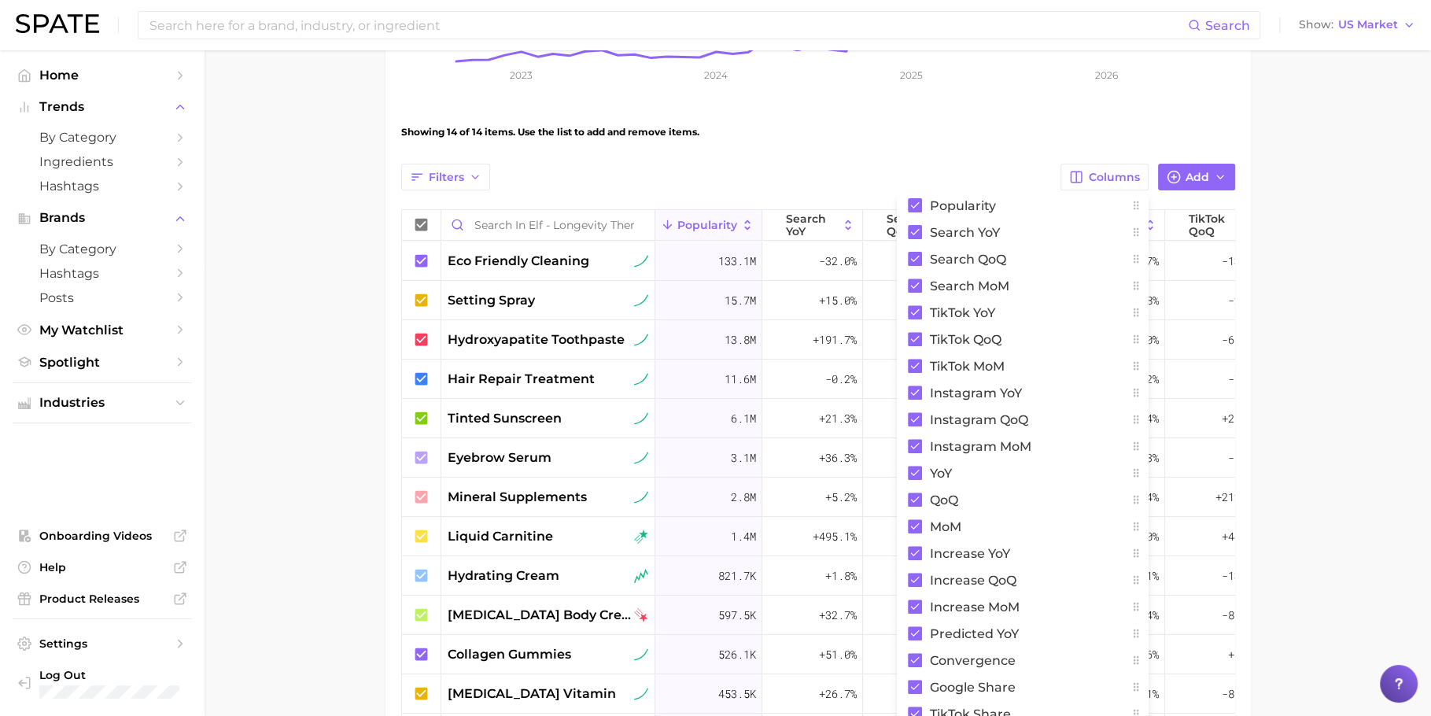
scroll to position [394, 0]
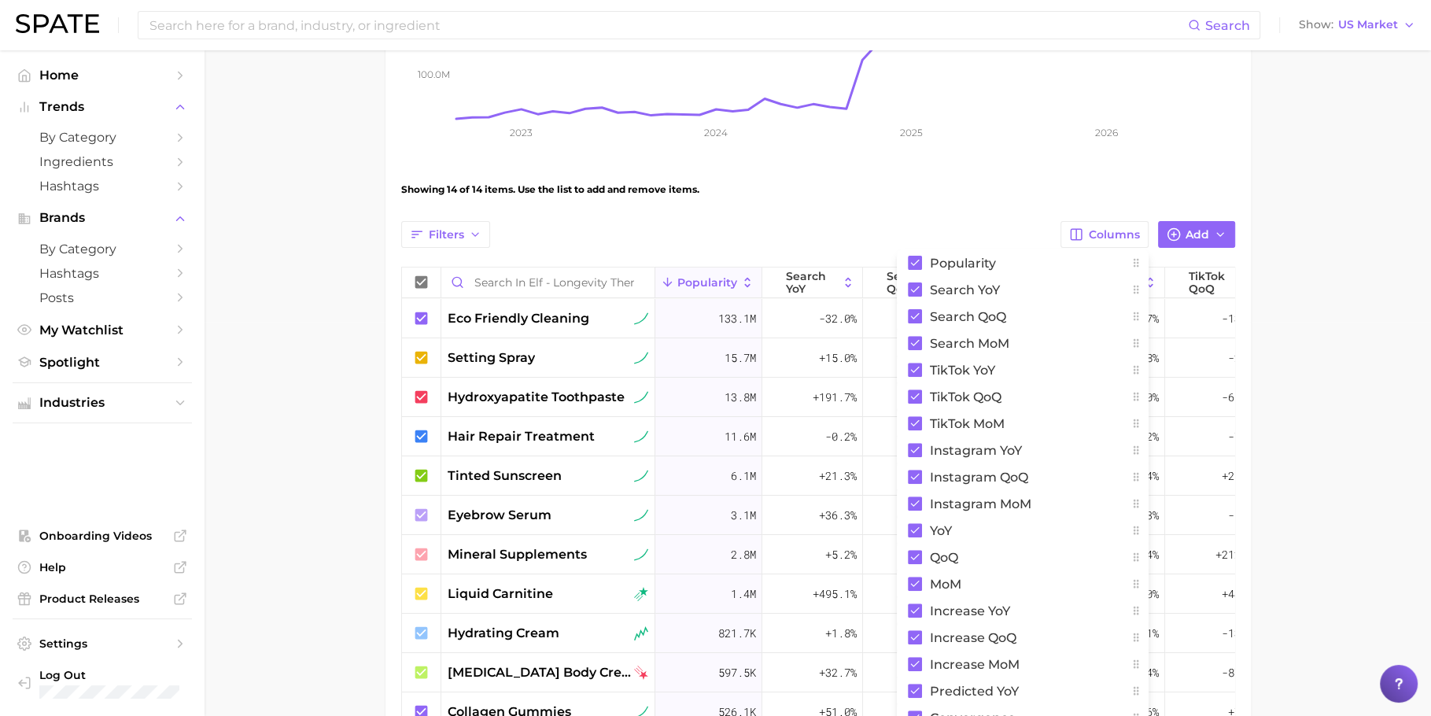
click at [1303, 124] on main "elf - longevity theme Settings Overview Google TikTok Instagram View Separated …" at bounding box center [818, 320] width 1227 height 1328
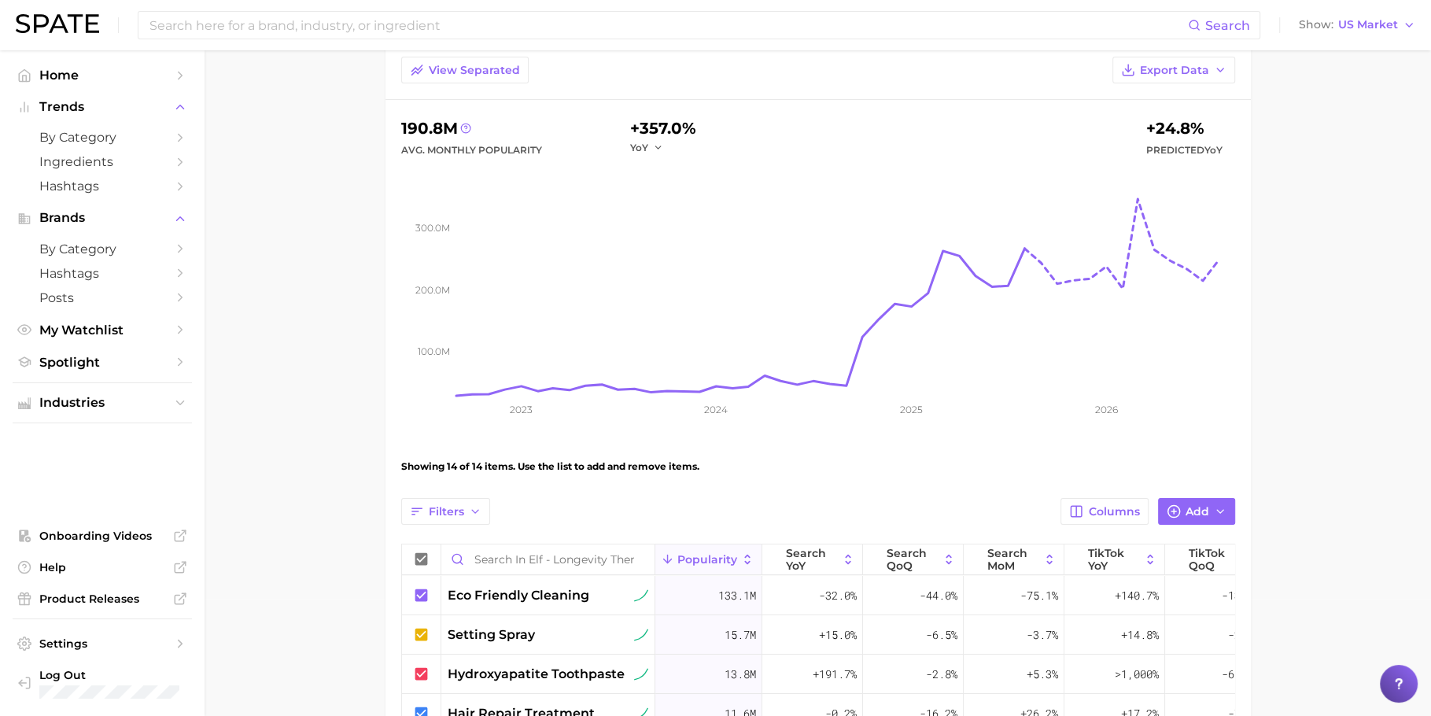
scroll to position [0, 0]
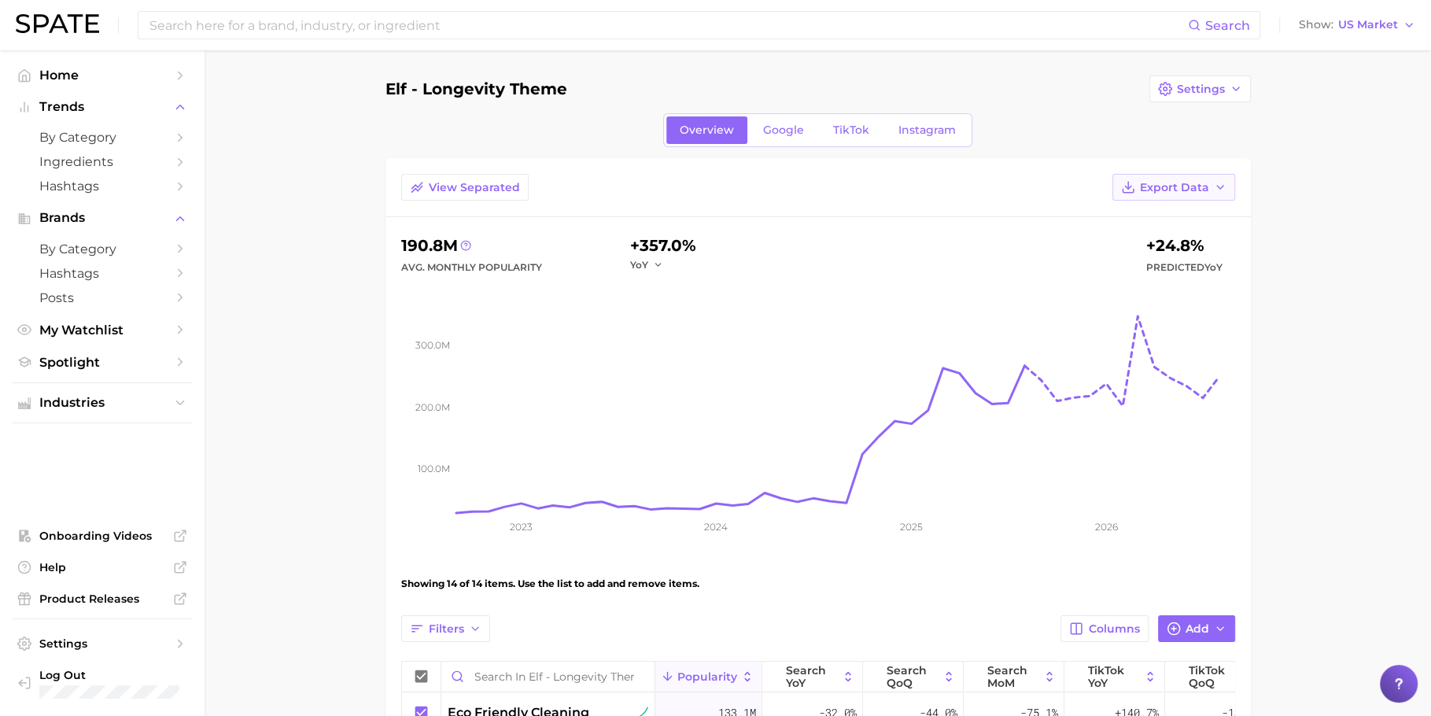
click at [1180, 174] on button "Export Data" at bounding box center [1174, 187] width 123 height 27
click at [1144, 211] on span "Table Data CSV" at bounding box center [1132, 216] width 87 height 13
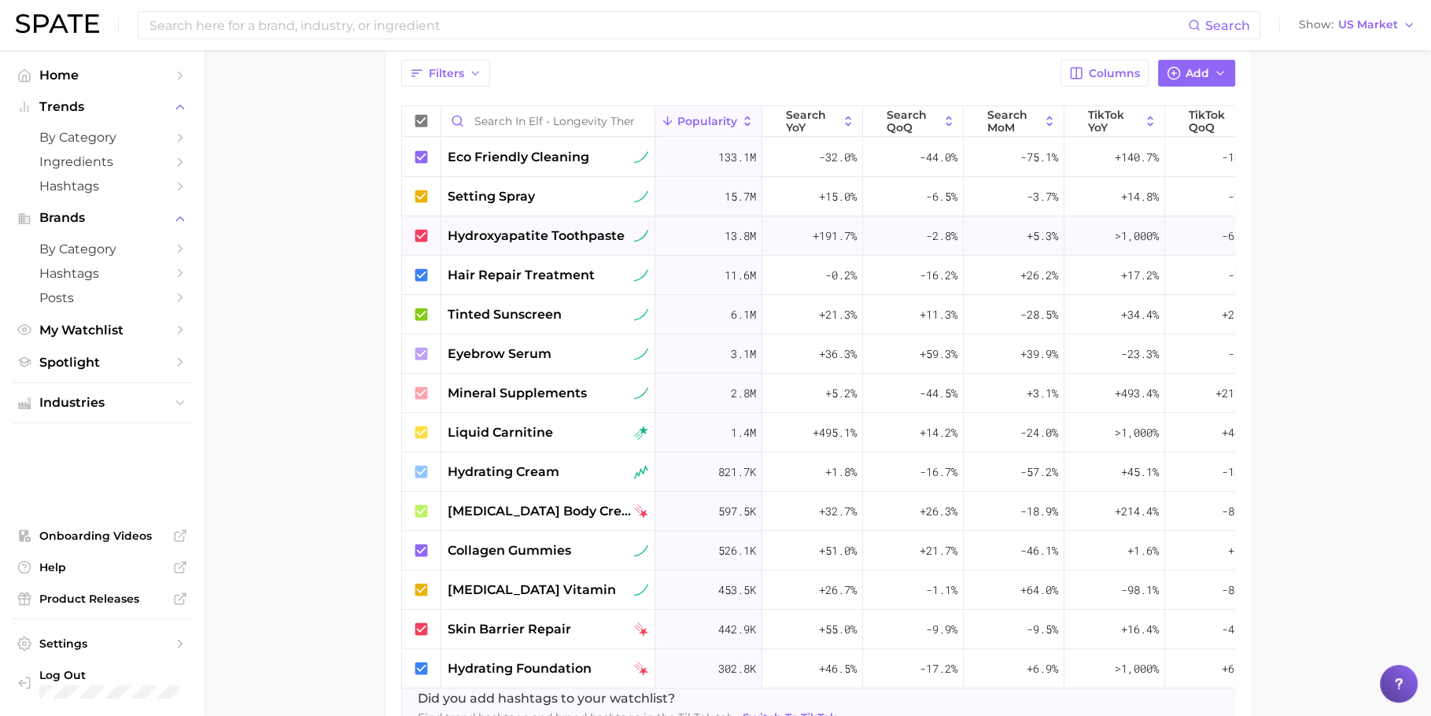
scroll to position [564, 0]
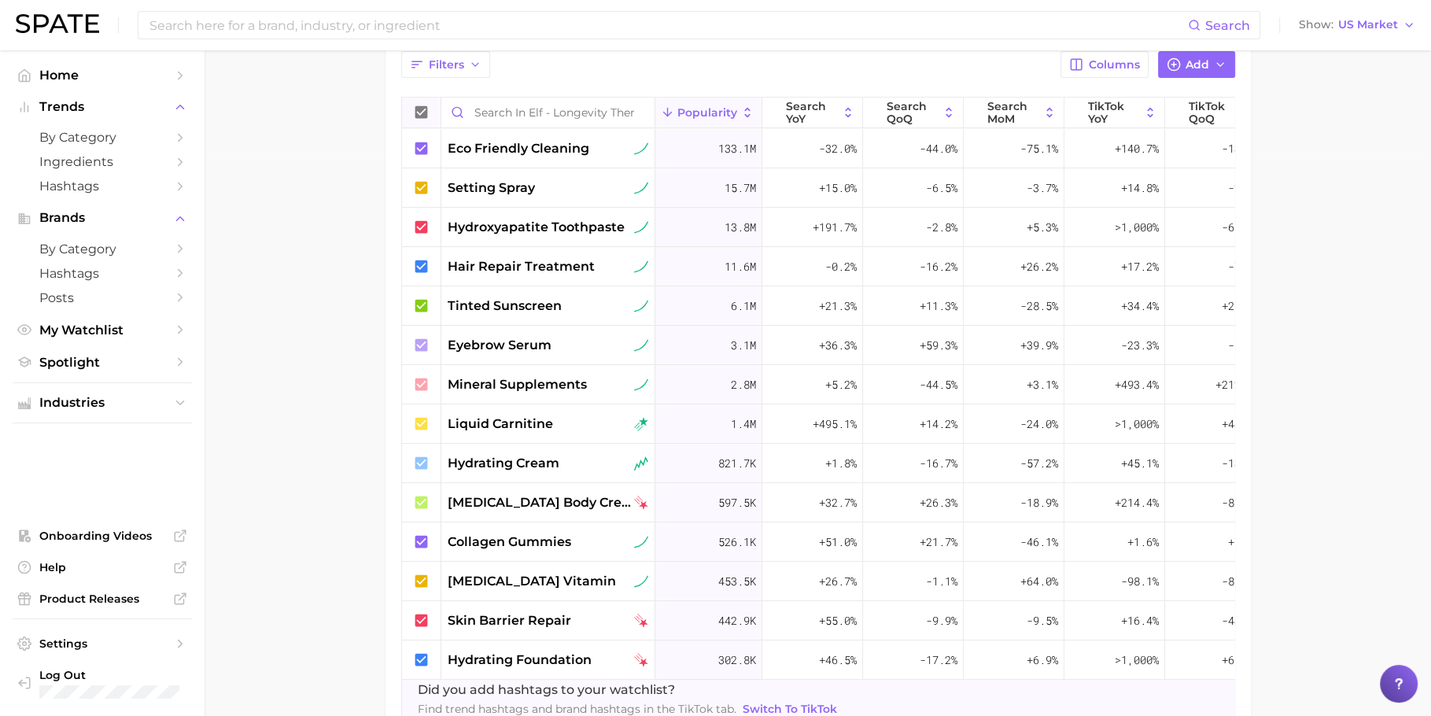
click at [427, 106] on icon at bounding box center [421, 112] width 13 height 13
click at [427, 150] on icon at bounding box center [421, 148] width 17 height 17
click at [427, 186] on icon at bounding box center [421, 187] width 17 height 17
click at [427, 226] on icon at bounding box center [421, 227] width 17 height 17
click at [422, 267] on icon at bounding box center [421, 266] width 17 height 17
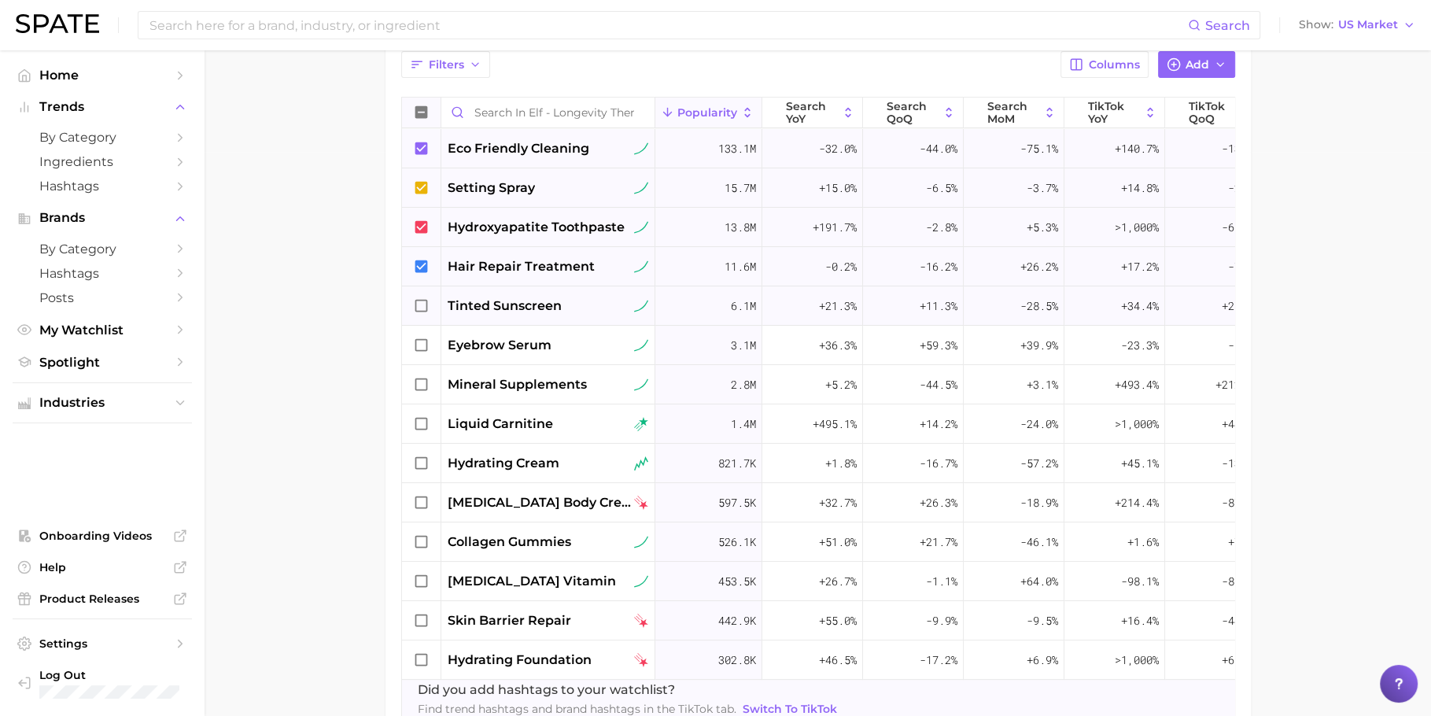
click at [422, 297] on icon at bounding box center [421, 305] width 17 height 17
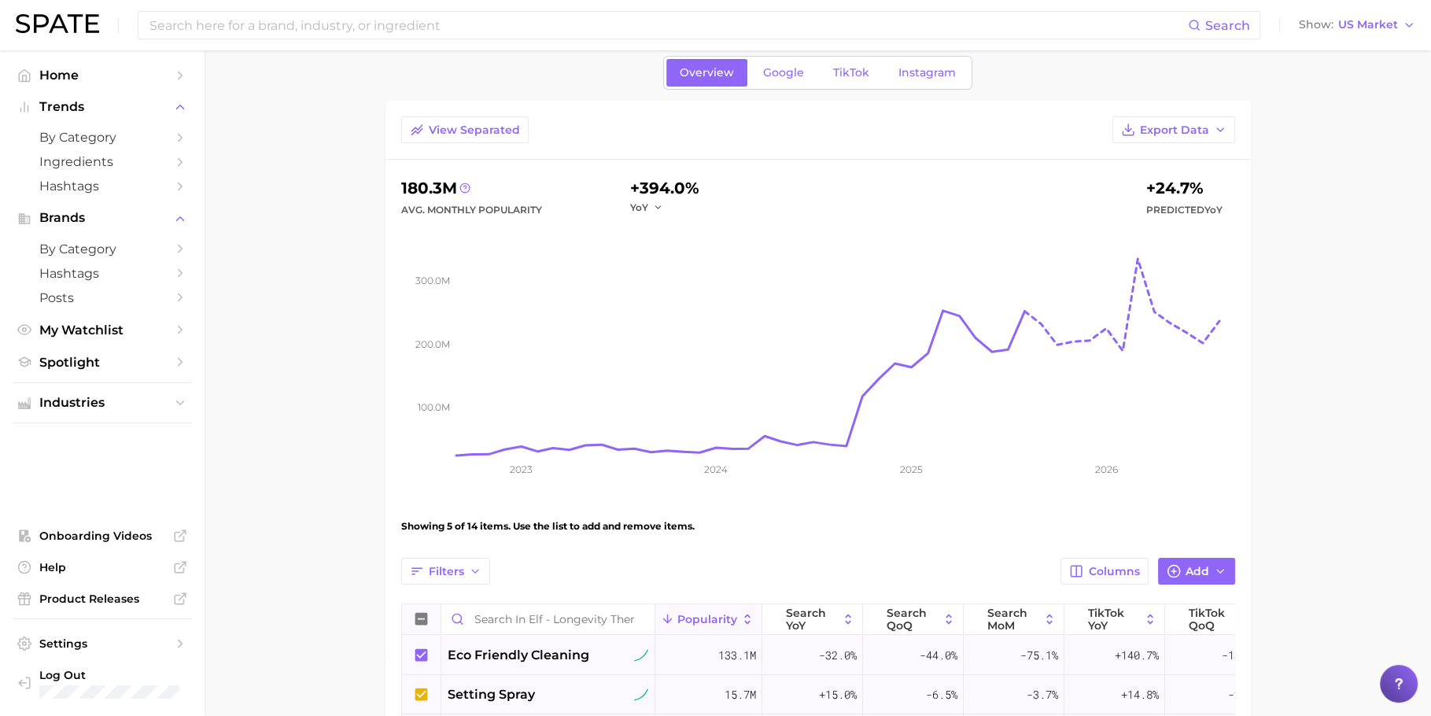
scroll to position [5, 0]
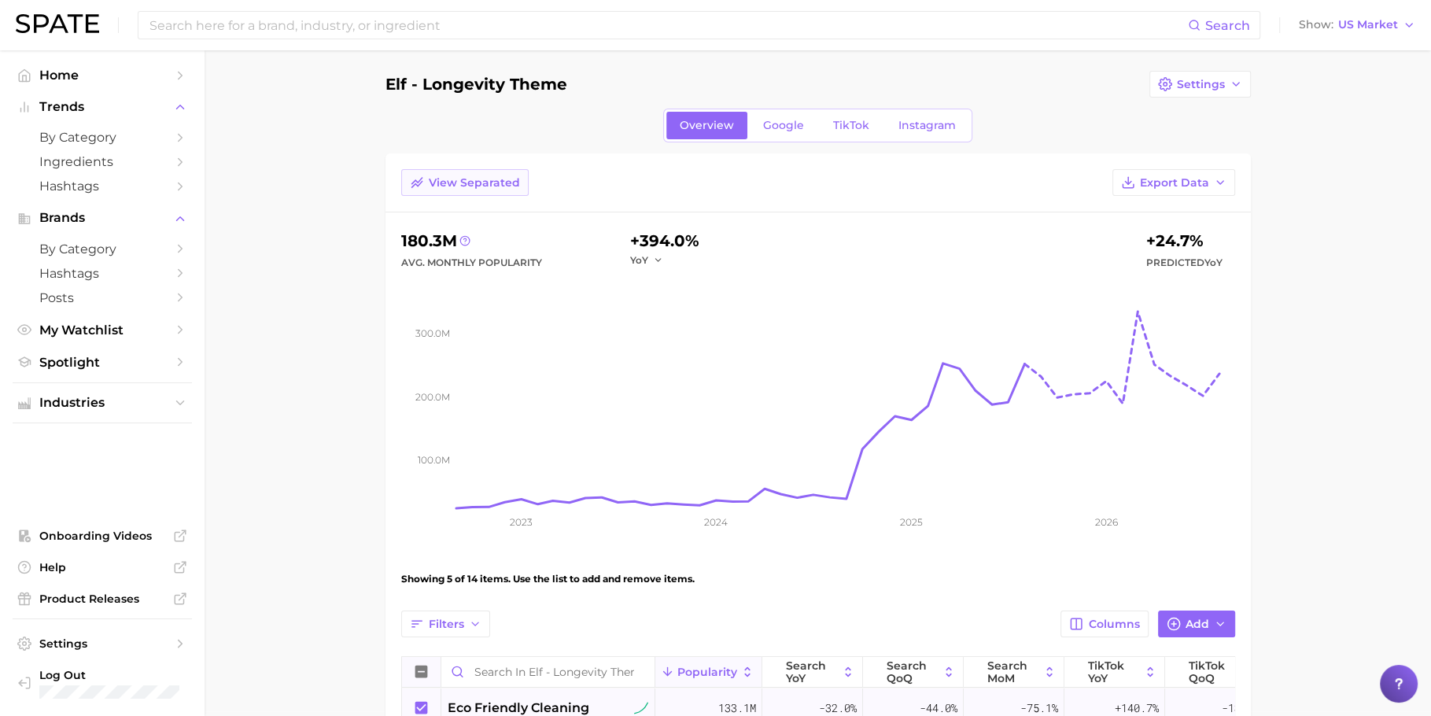
click at [513, 185] on span "View Separated" at bounding box center [474, 182] width 91 height 13
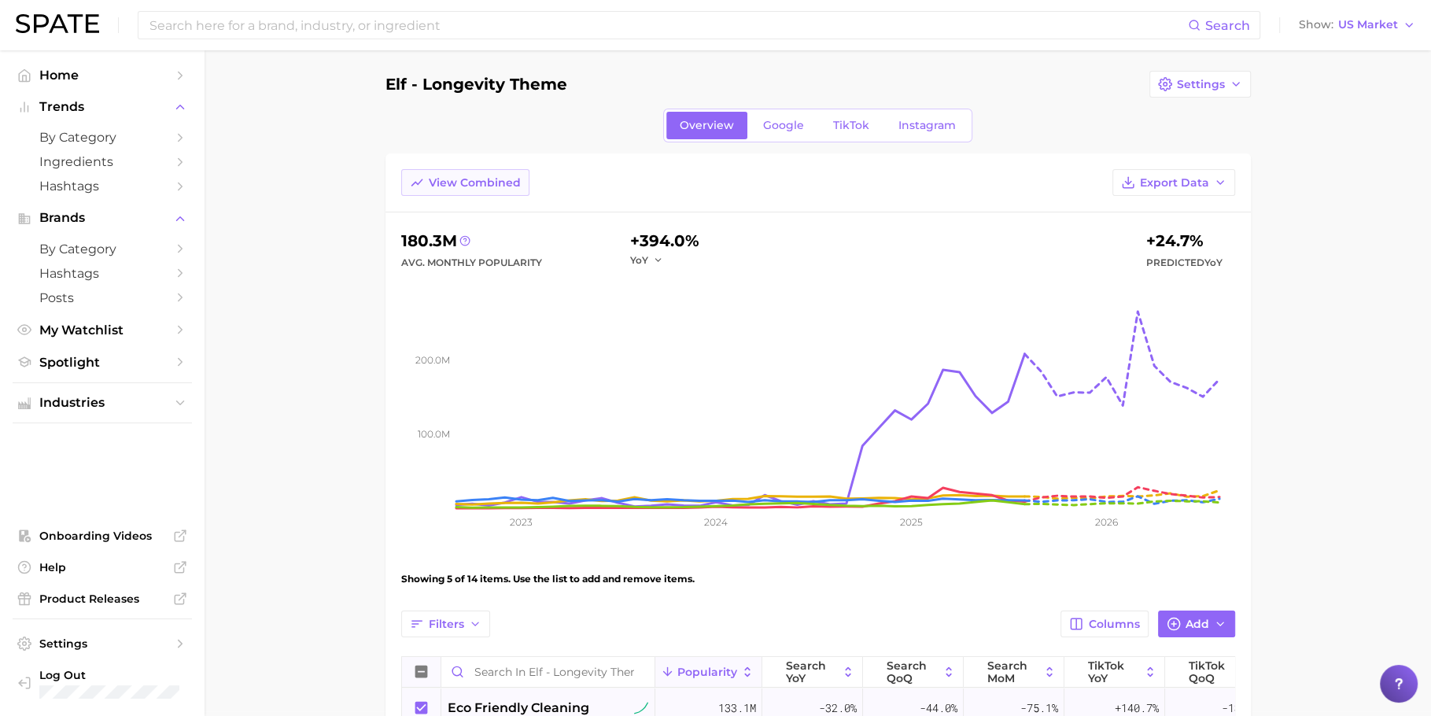
click at [459, 183] on span "View Combined" at bounding box center [475, 182] width 92 height 13
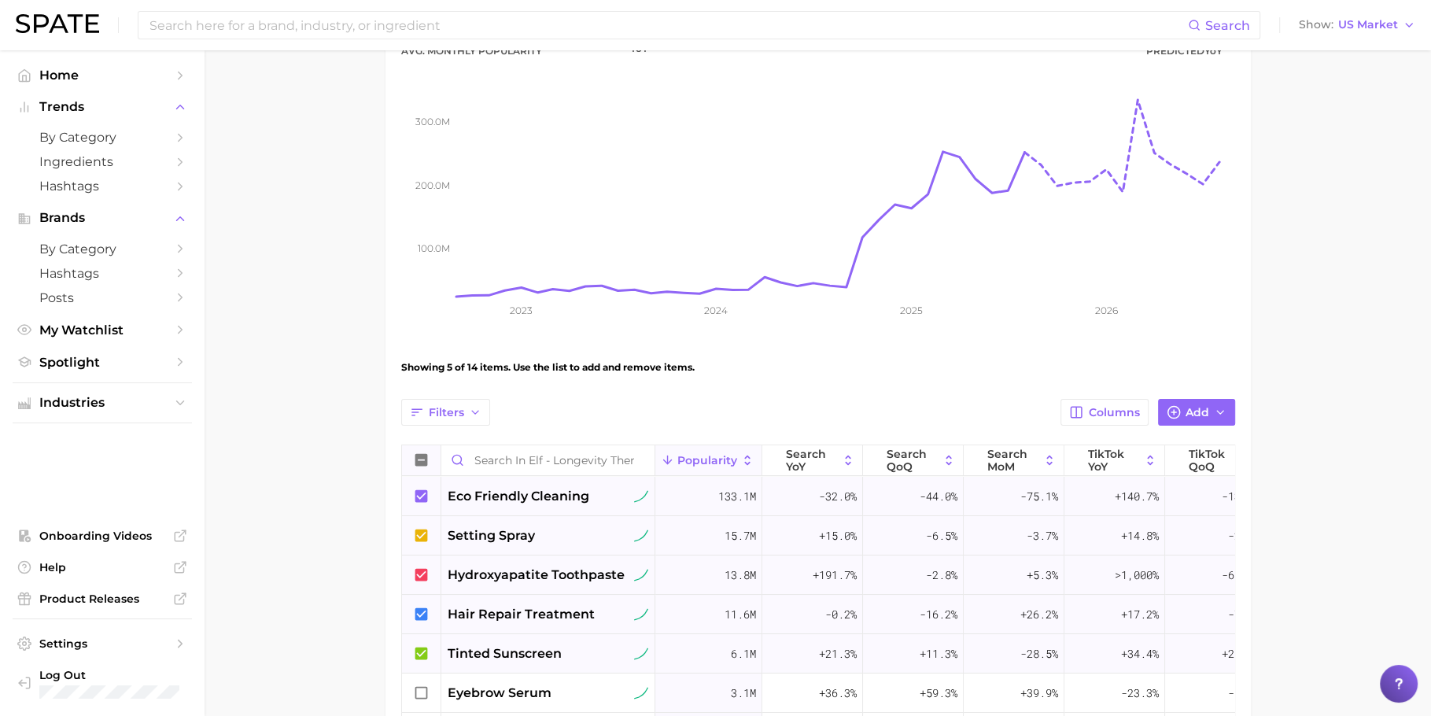
scroll to position [230, 0]
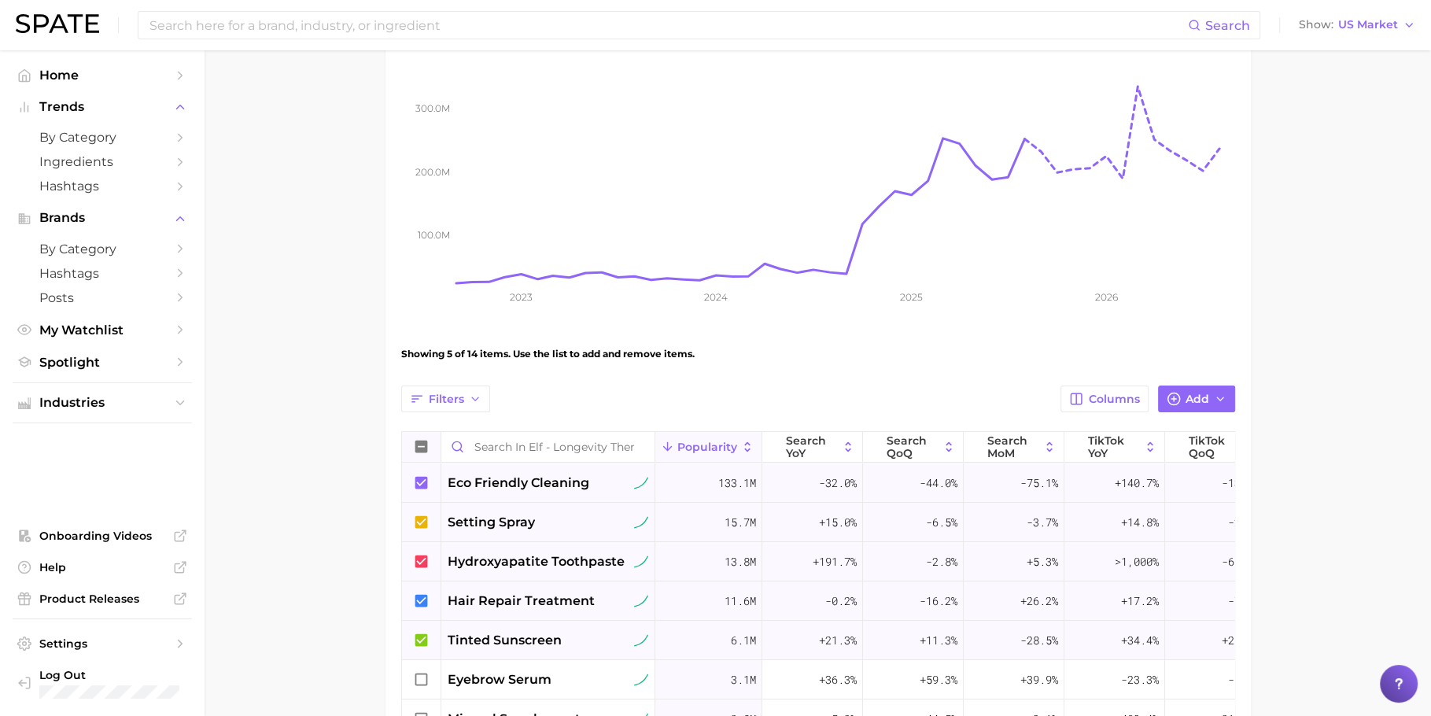
click at [423, 441] on icon at bounding box center [421, 447] width 13 height 13
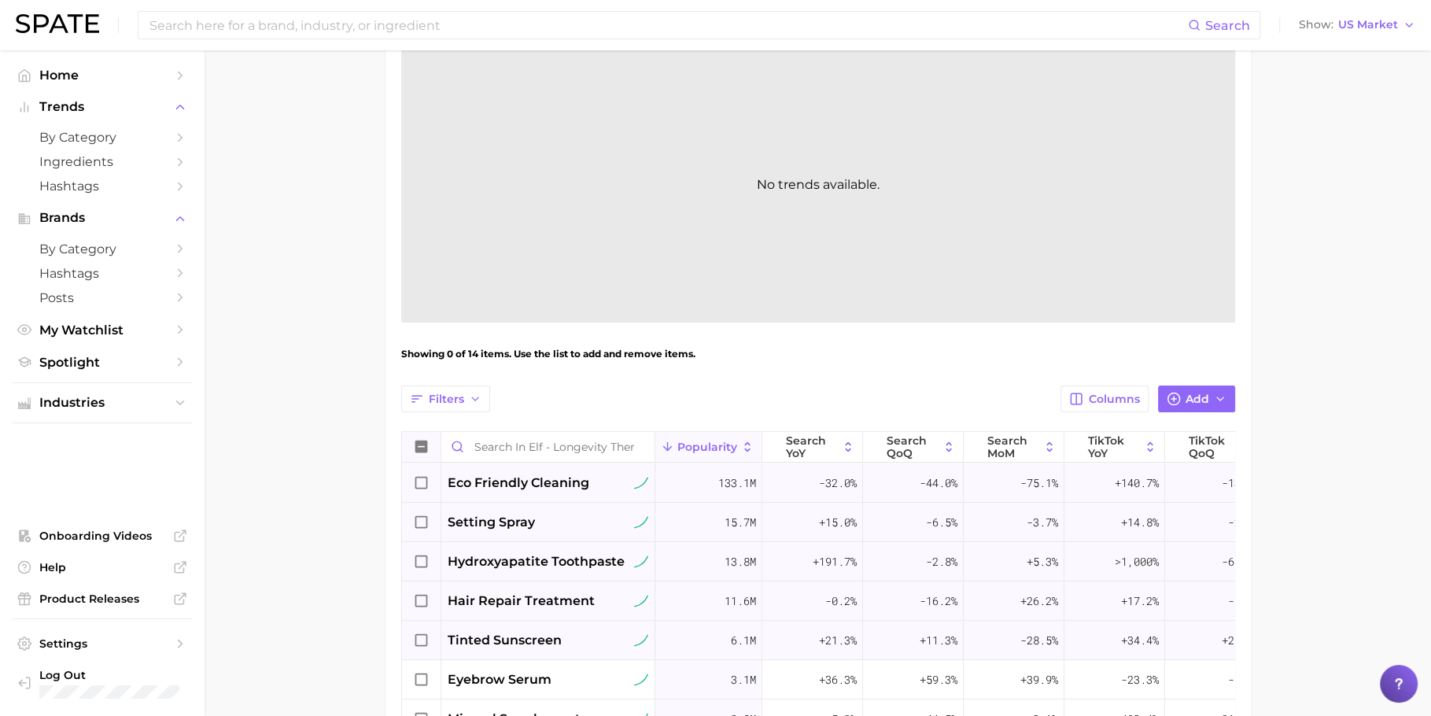
click at [423, 441] on icon at bounding box center [421, 447] width 13 height 13
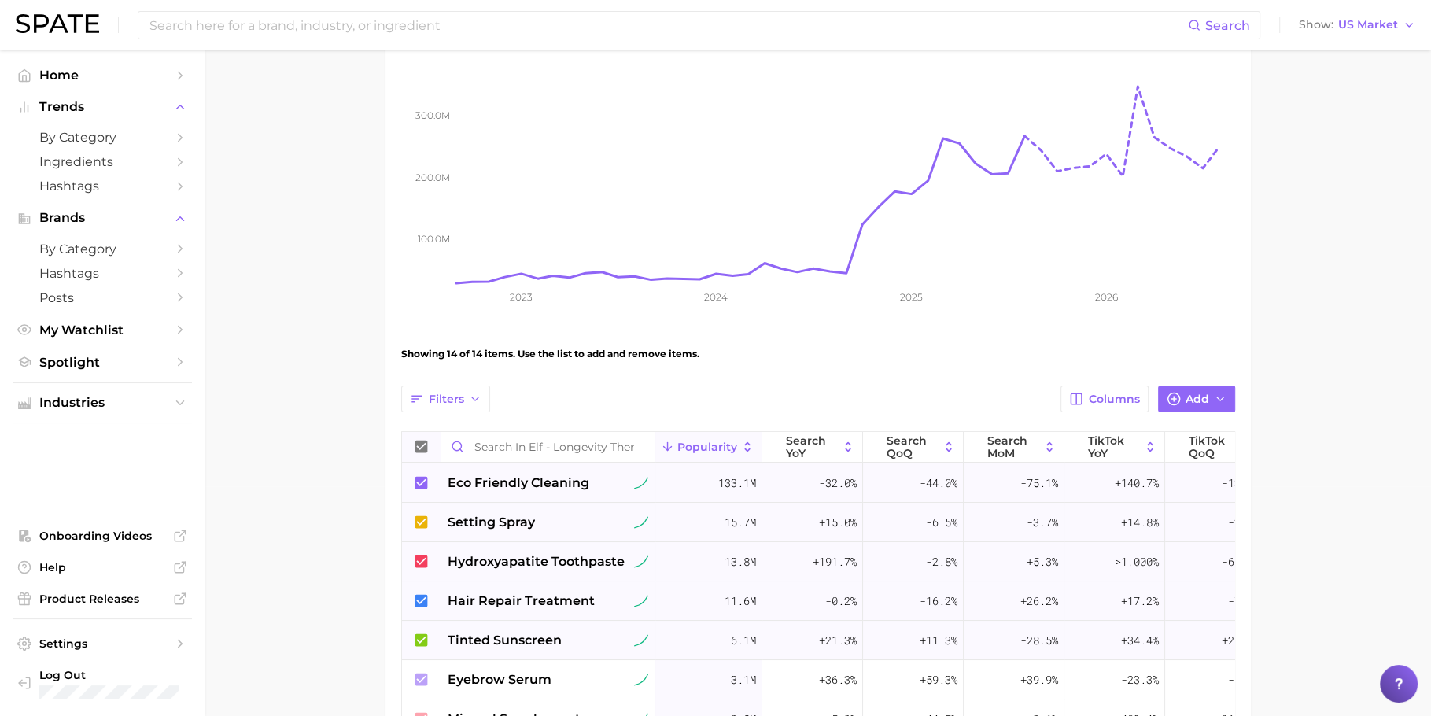
click at [313, 362] on main "elf - longevity theme Settings Overview Google TikTok Instagram View Separated …" at bounding box center [818, 485] width 1227 height 1328
